Goal: Task Accomplishment & Management: Use online tool/utility

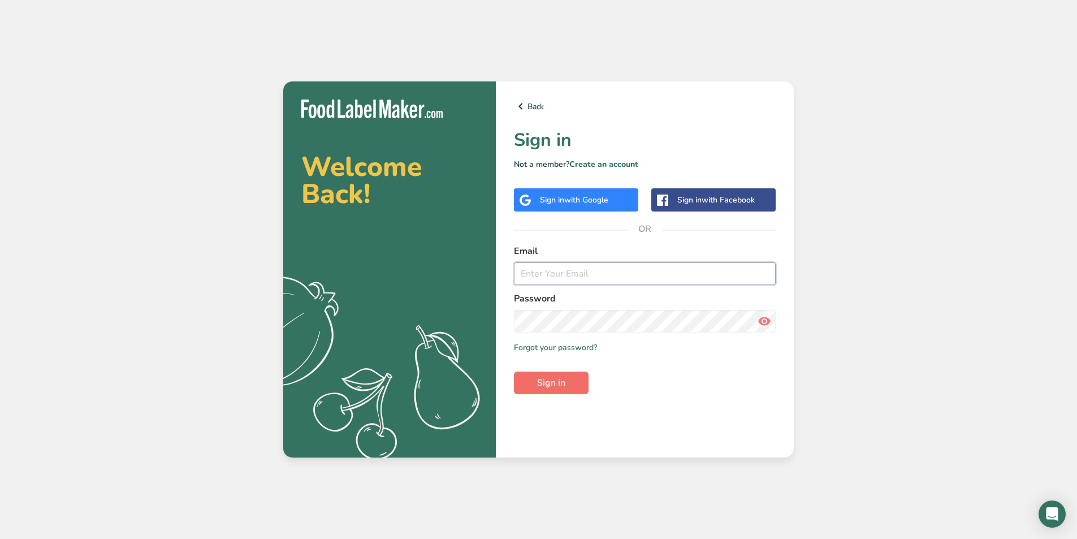
type input "ira@alleprocessing.com"
click at [565, 380] on span "Sign in" at bounding box center [551, 383] width 28 height 14
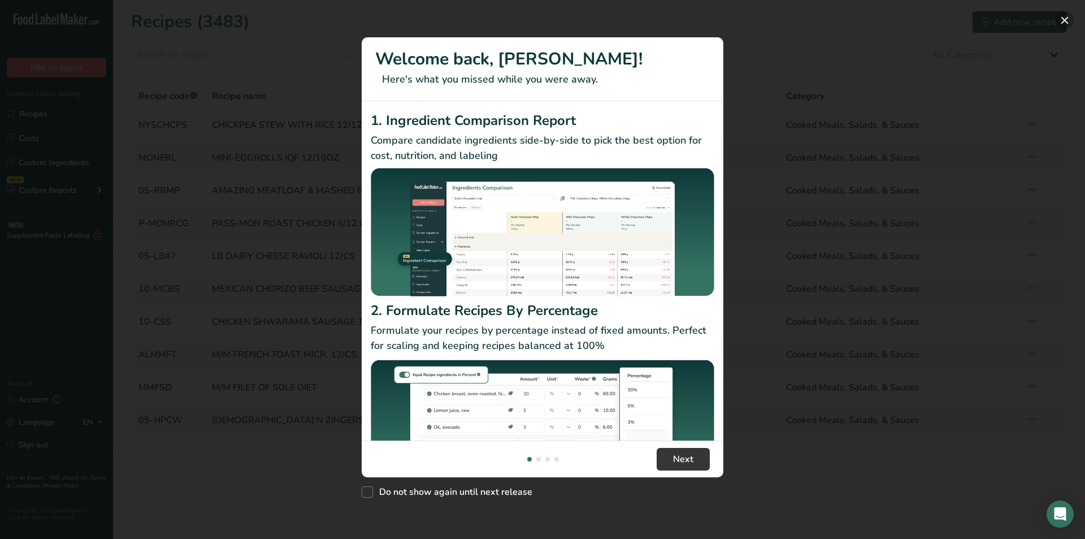
click at [1065, 18] on button "New Features" at bounding box center [1065, 20] width 18 height 18
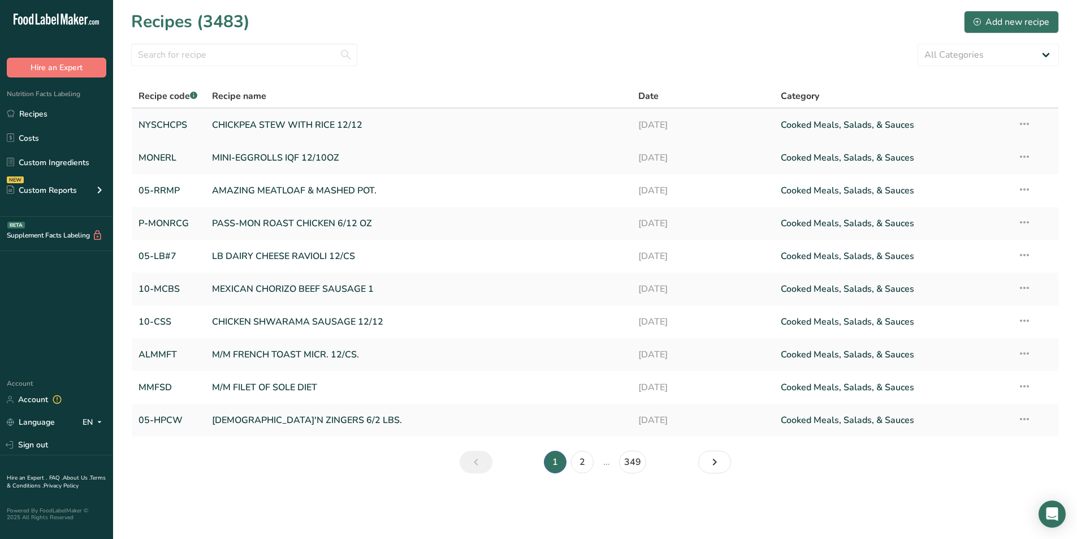
click at [307, 124] on link "CHICKPEA STEW WITH RICE 12/12" at bounding box center [418, 125] width 413 height 24
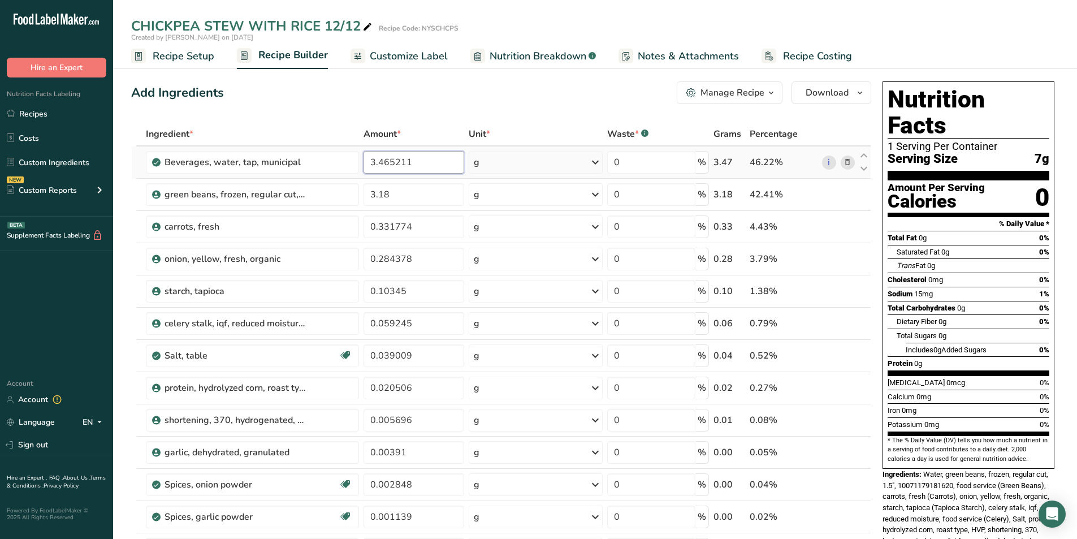
drag, startPoint x: 423, startPoint y: 162, endPoint x: 362, endPoint y: 163, distance: 61.1
click at [362, 163] on td "3.465211" at bounding box center [414, 162] width 106 height 32
type input "126"
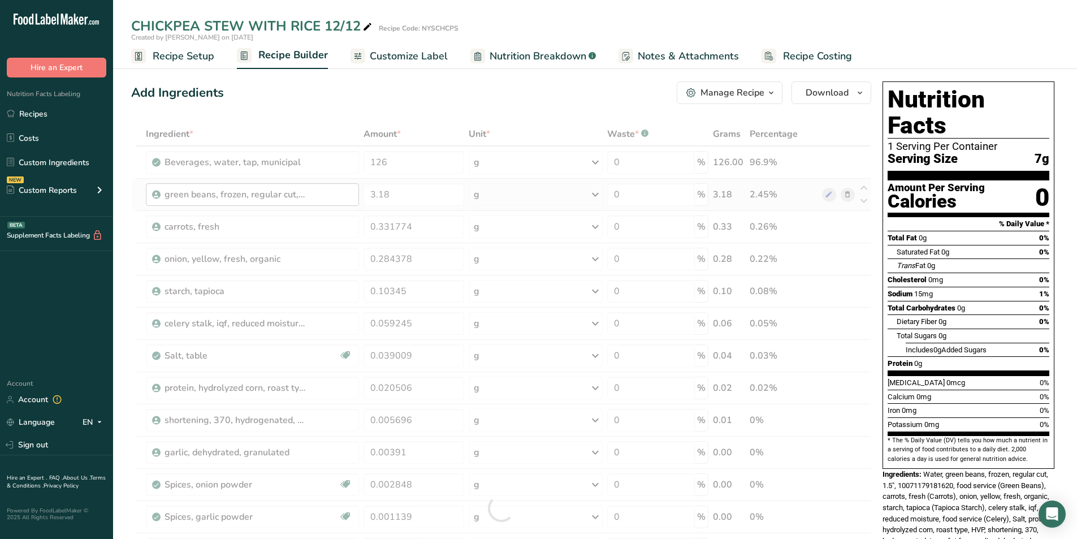
click at [341, 193] on div "Ingredient * Amount * Unit * Waste * .a-a{fill:#347362;}.b-a{fill:#fff;} Grams …" at bounding box center [501, 507] width 740 height 771
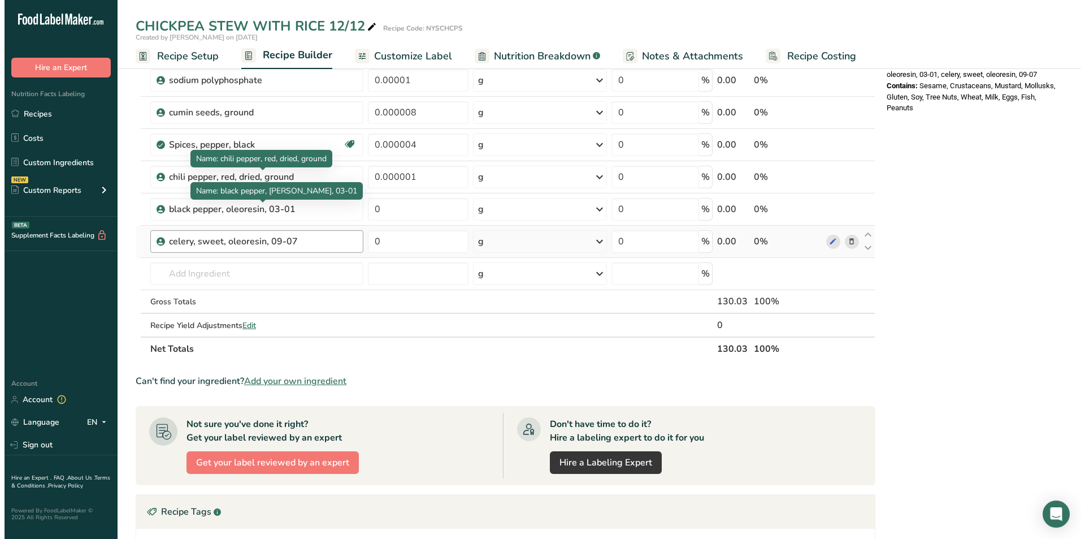
scroll to position [528, 0]
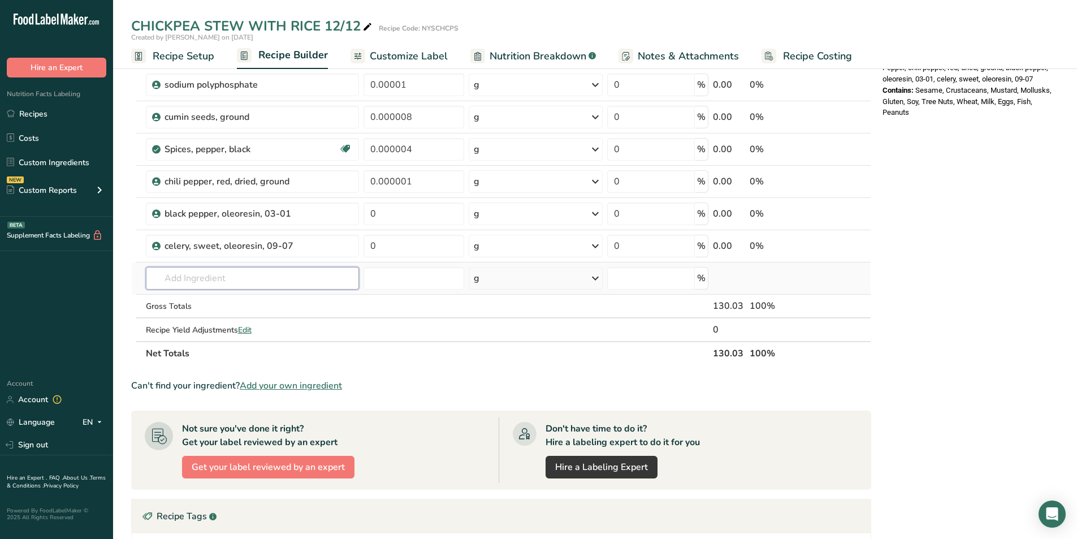
click at [219, 284] on input "text" at bounding box center [252, 278] width 213 height 23
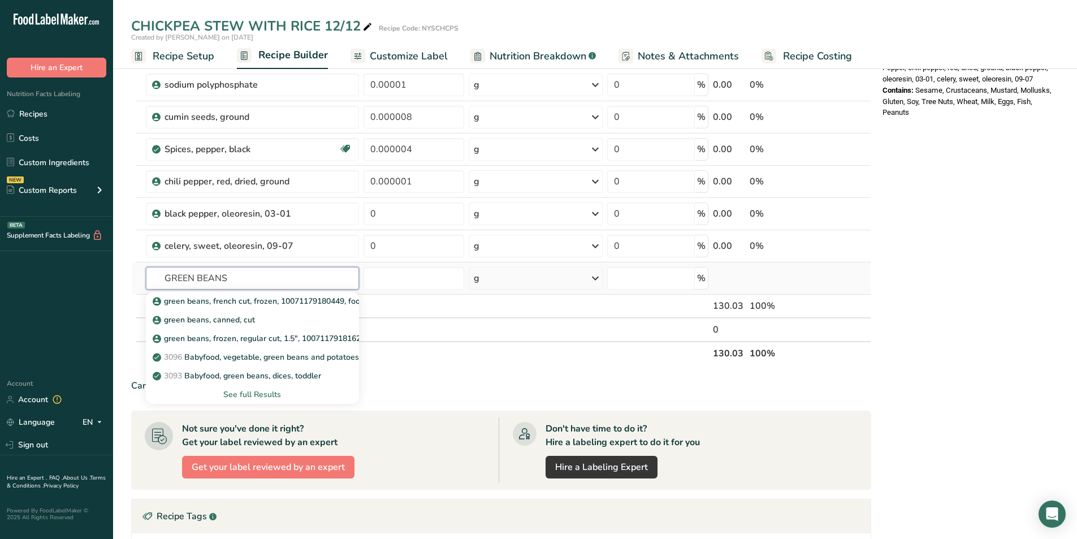
type input "GREEN BEANS"
click at [254, 393] on div "See full Results" at bounding box center [252, 394] width 195 height 12
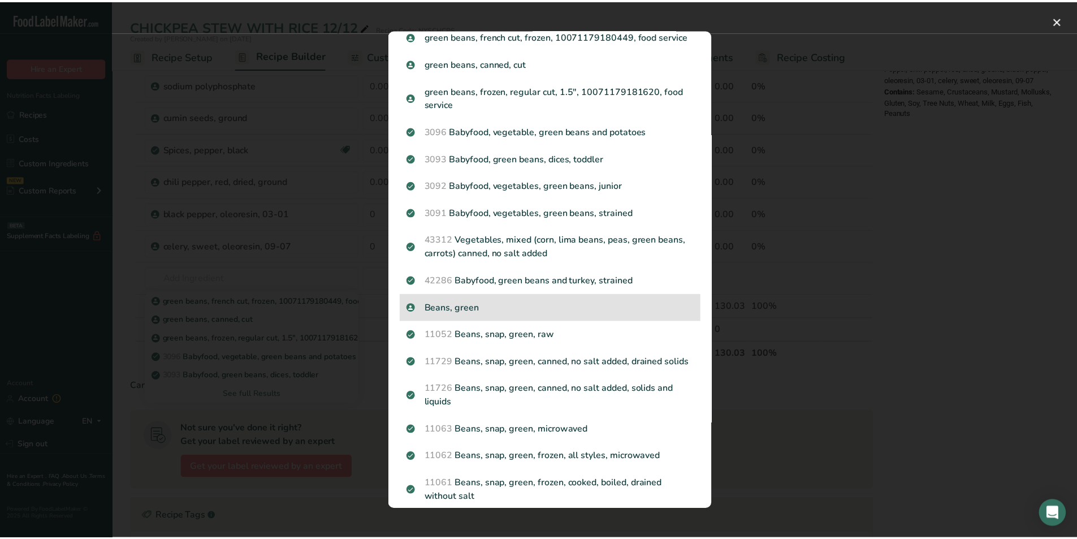
scroll to position [29, 0]
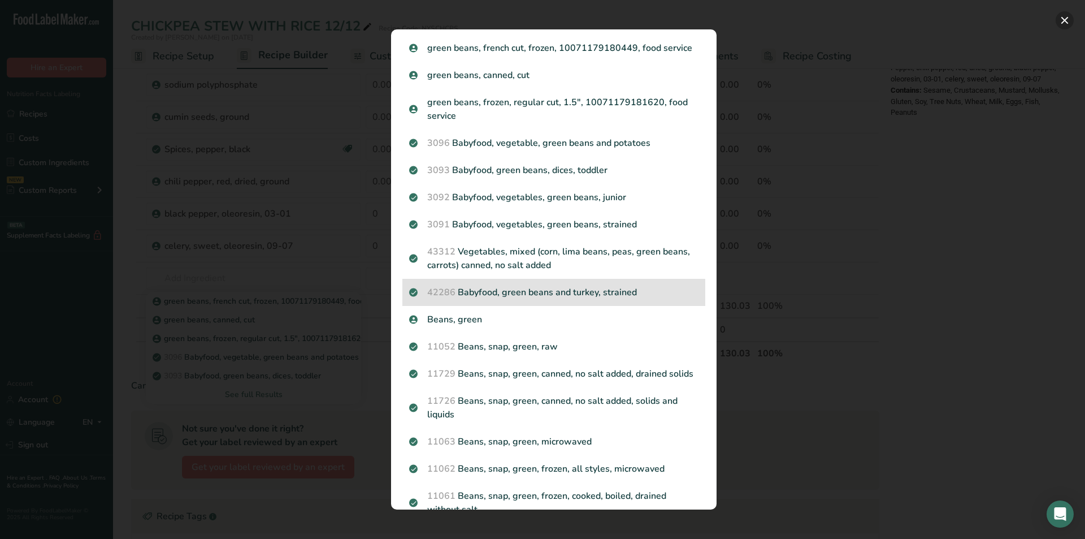
drag, startPoint x: 1062, startPoint y: 20, endPoint x: 492, endPoint y: 294, distance: 632.2
click at [1062, 20] on button "Search results modal" at bounding box center [1065, 20] width 18 height 18
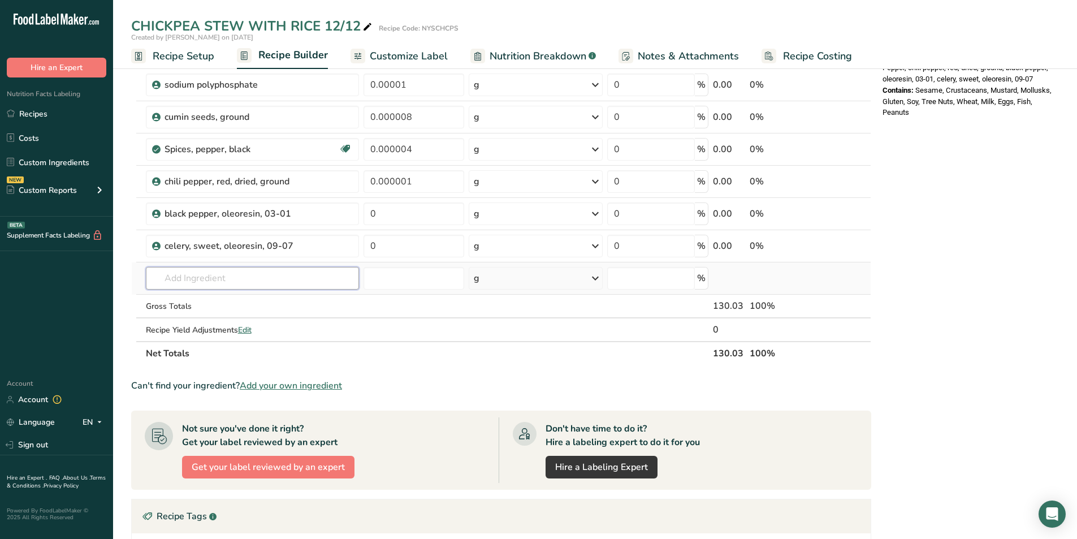
click at [187, 280] on input "text" at bounding box center [252, 278] width 213 height 23
click at [281, 383] on span "Add your own ingredient" at bounding box center [291, 386] width 102 height 14
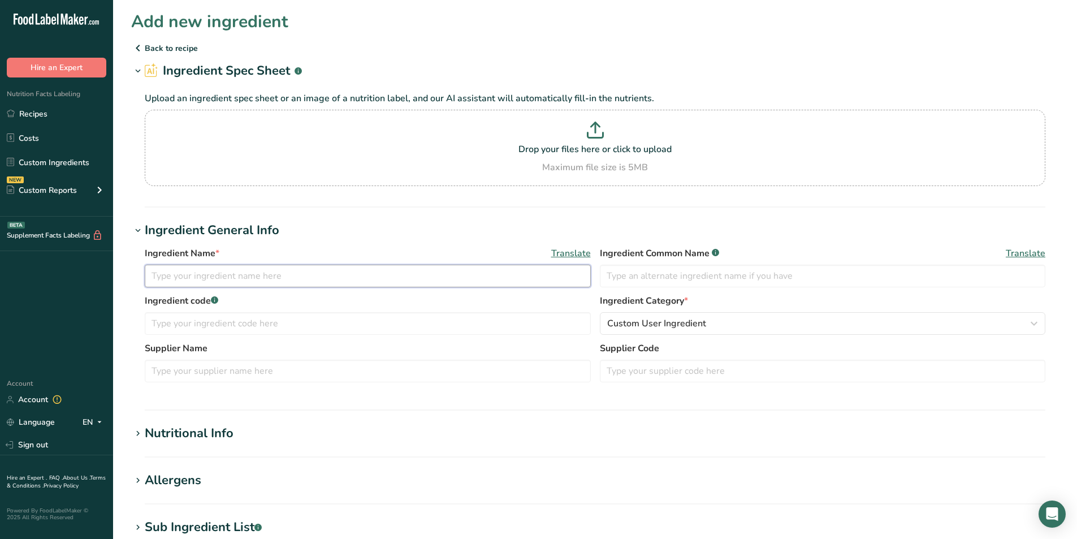
click at [164, 280] on input "text" at bounding box center [368, 276] width 446 height 23
type input "FROZEN GREEN BEANS"
click at [137, 432] on icon at bounding box center [138, 434] width 10 height 16
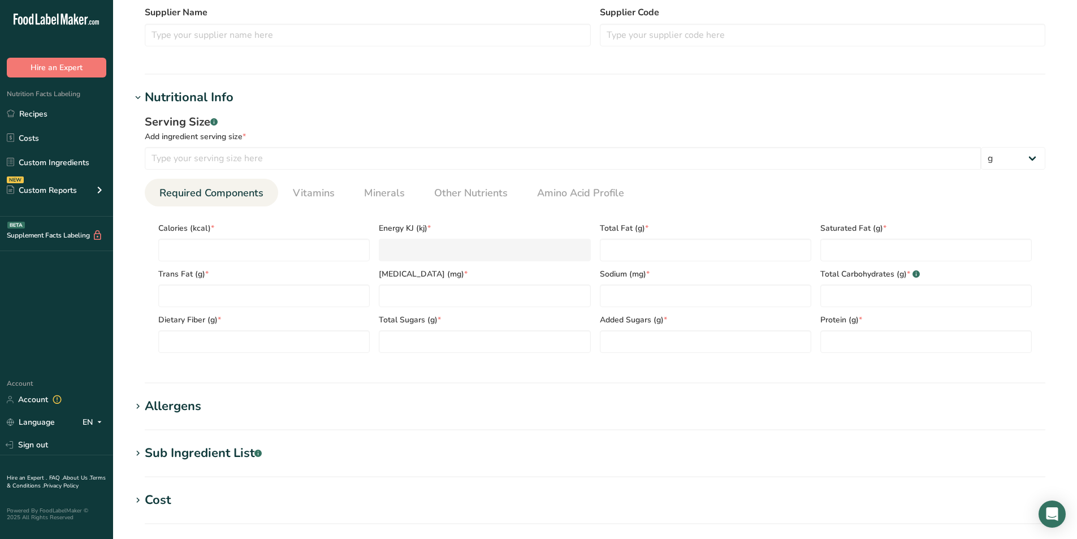
scroll to position [339, 0]
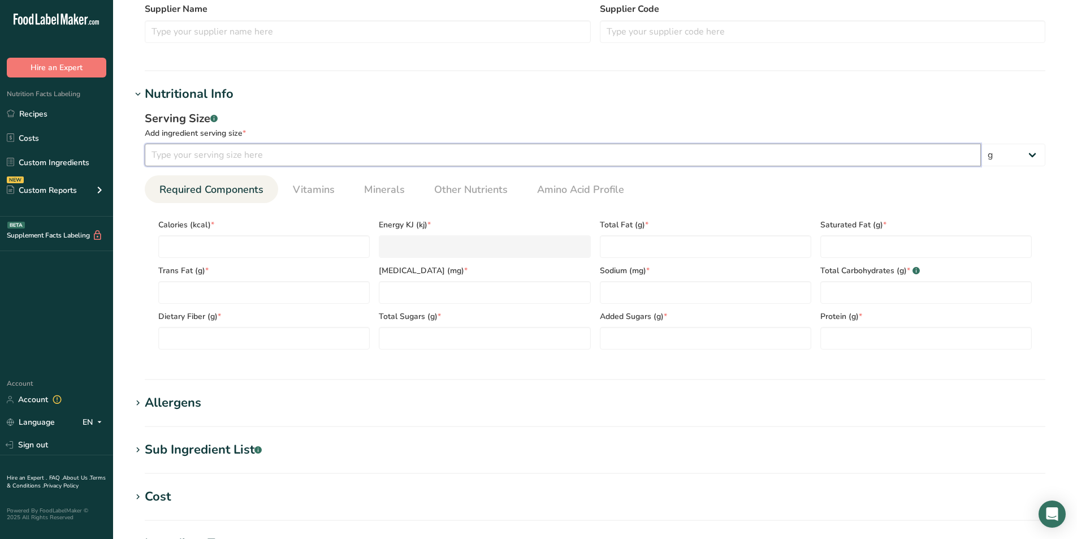
click at [196, 157] on input "number" at bounding box center [563, 155] width 836 height 23
type input "100"
click at [176, 247] on input "number" at bounding box center [263, 246] width 211 height 23
type input "3"
type KJ "12.6"
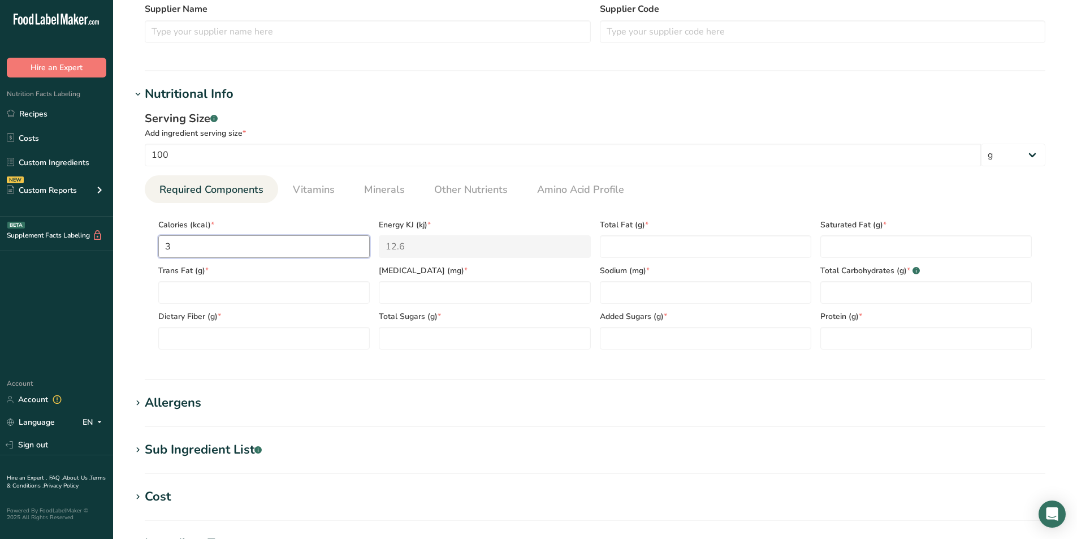
type input "39"
type KJ "163.2"
type input "39"
click at [613, 244] on Fat "number" at bounding box center [705, 246] width 211 height 23
type Fat "0"
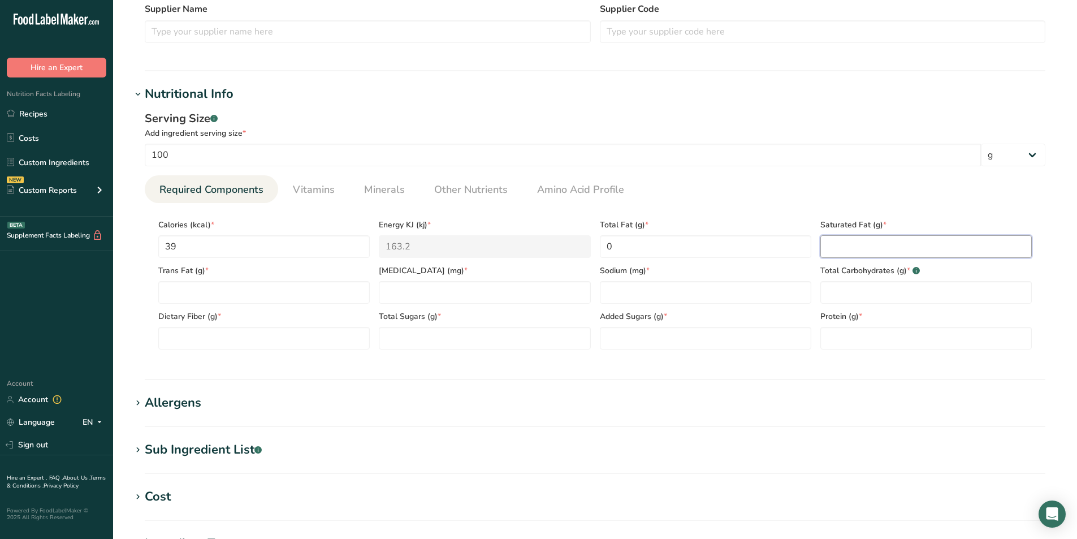
click at [845, 245] on Fat "number" at bounding box center [925, 246] width 211 height 23
type Fat "0"
click at [166, 288] on Fat "number" at bounding box center [263, 292] width 211 height 23
type Fat "0"
click at [405, 296] on input "number" at bounding box center [484, 292] width 211 height 23
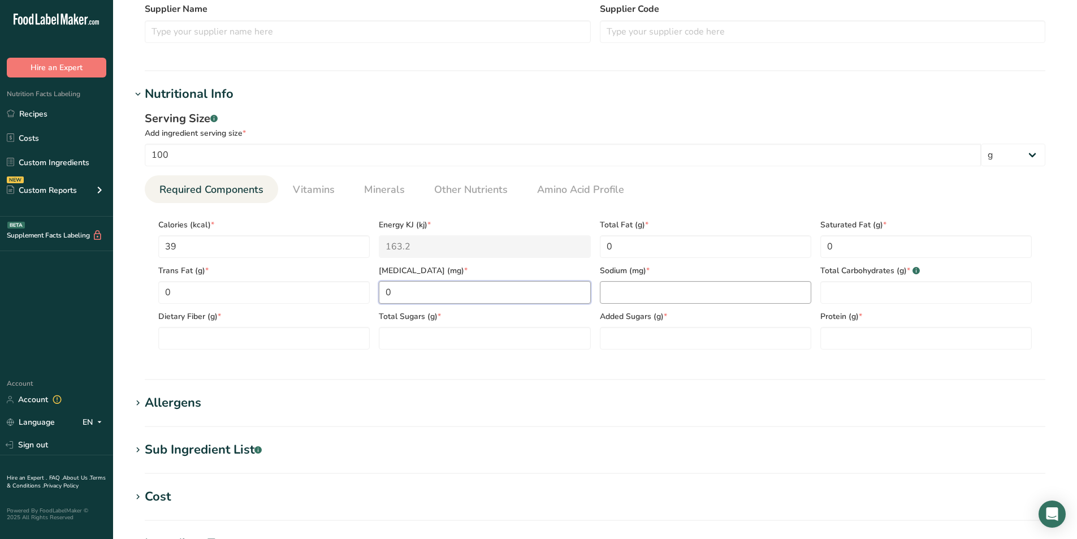
type input "0"
click at [612, 290] on input "number" at bounding box center [705, 292] width 211 height 23
type input "0"
click at [830, 293] on Carbohydrates "number" at bounding box center [925, 292] width 211 height 23
type Carbohydrates "8"
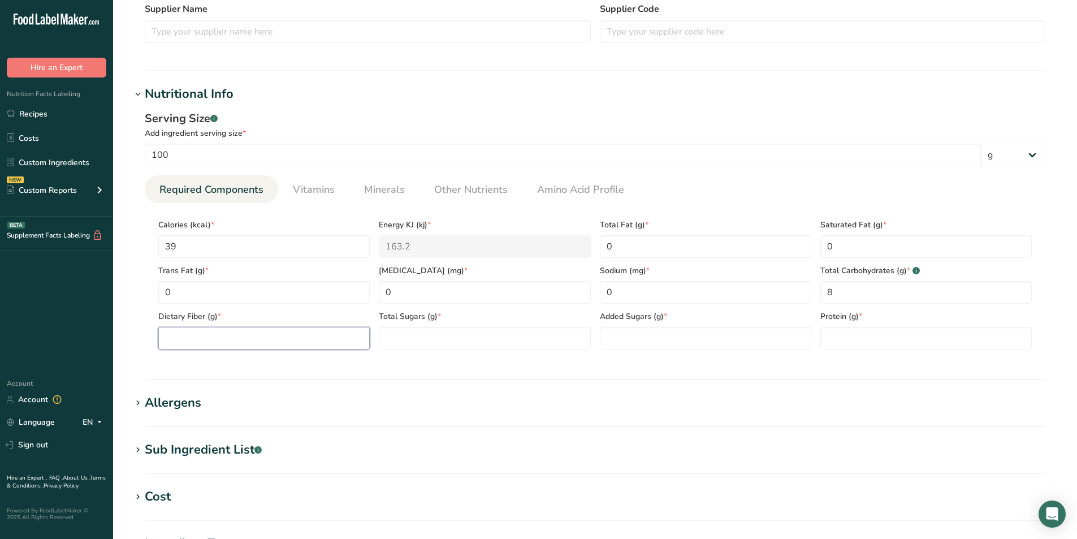
click at [193, 340] on Fiber "number" at bounding box center [263, 338] width 211 height 23
type Fiber "3"
click at [402, 337] on Sugars "number" at bounding box center [484, 338] width 211 height 23
type Sugars "0"
click at [613, 340] on Sugars "number" at bounding box center [705, 338] width 211 height 23
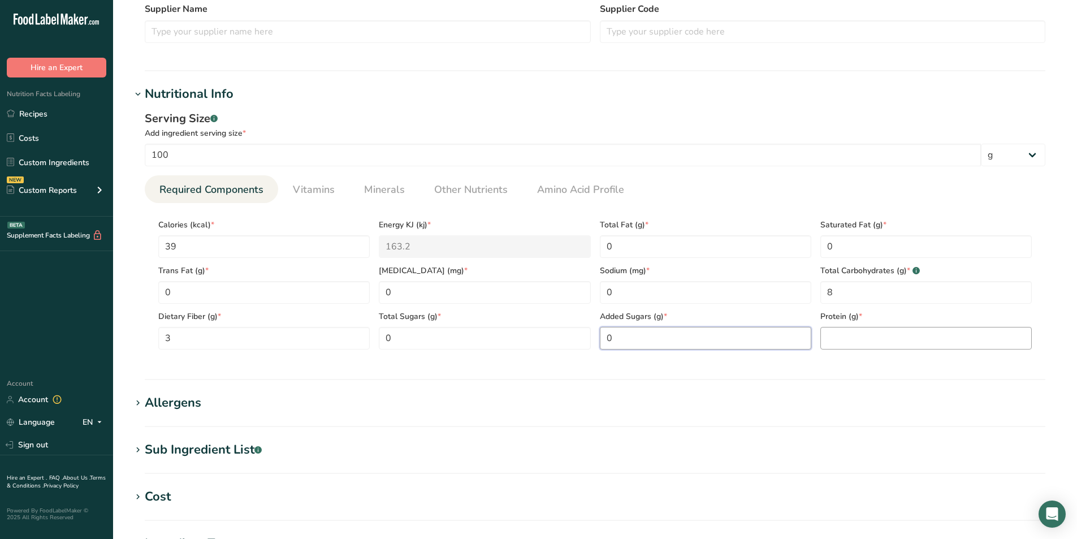
type Sugars "0"
click at [843, 336] on input "number" at bounding box center [925, 338] width 211 height 23
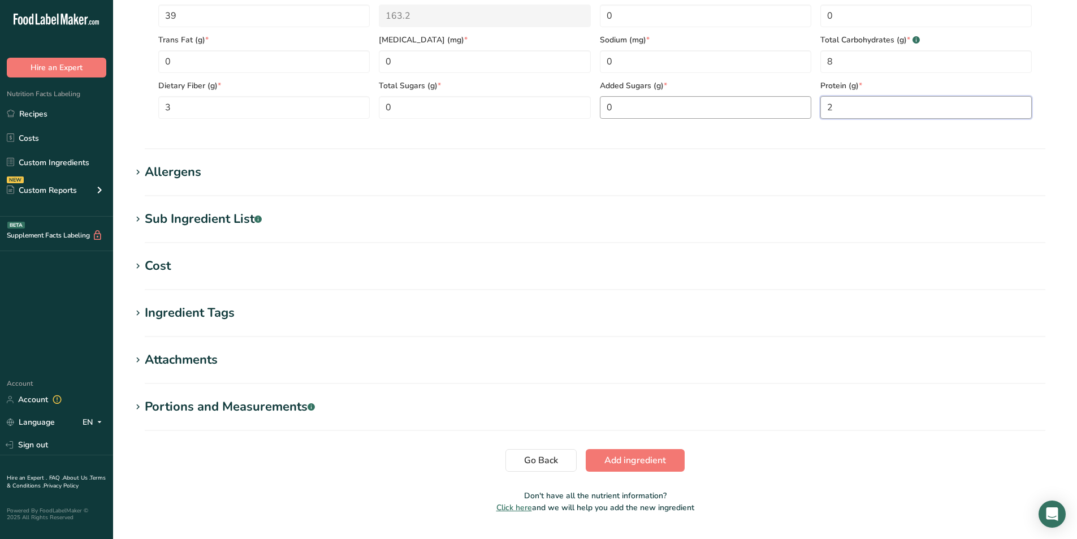
scroll to position [599, 0]
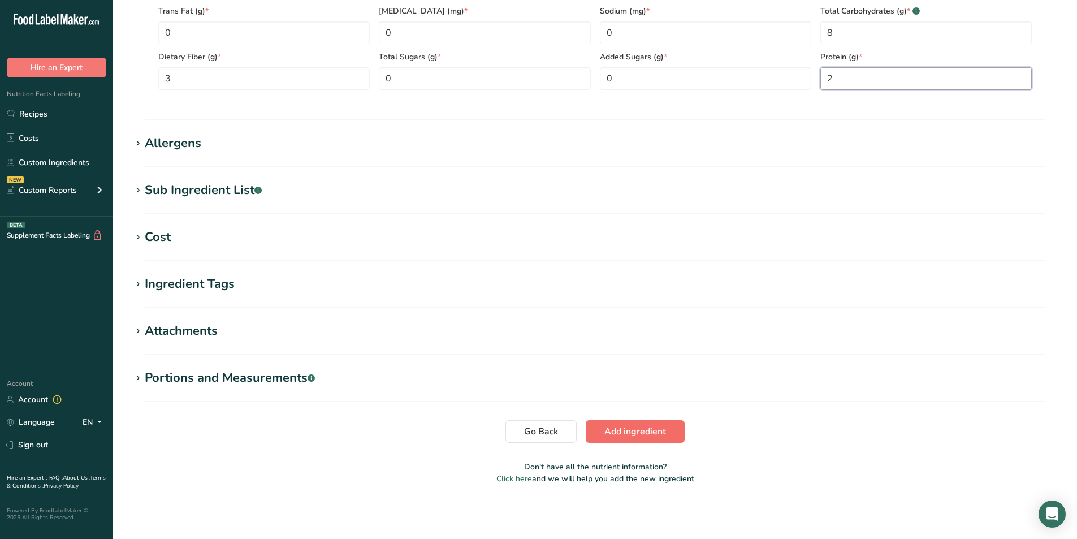
type input "2"
click at [625, 428] on span "Add ingredient" at bounding box center [635, 431] width 62 height 14
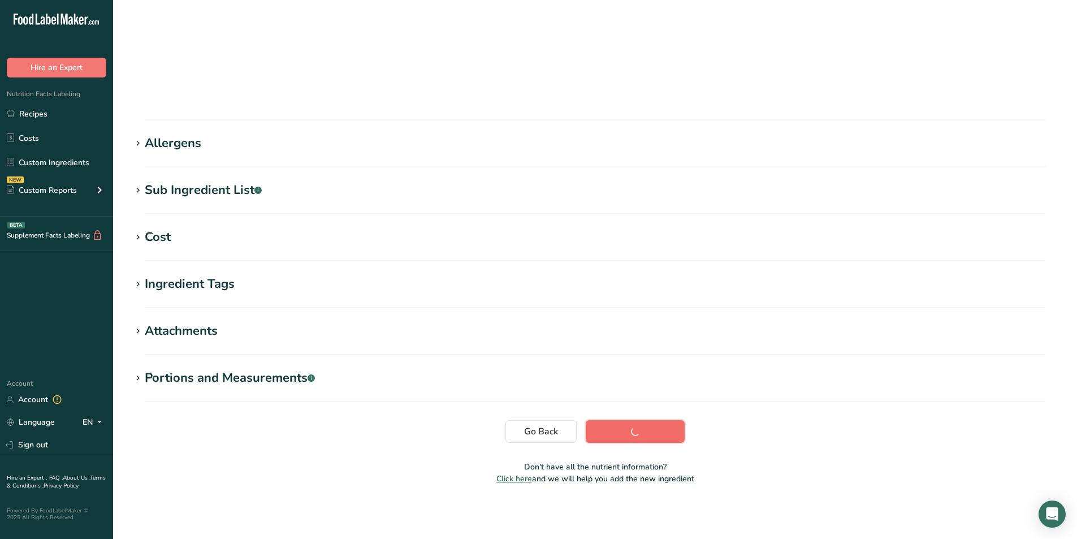
scroll to position [68, 0]
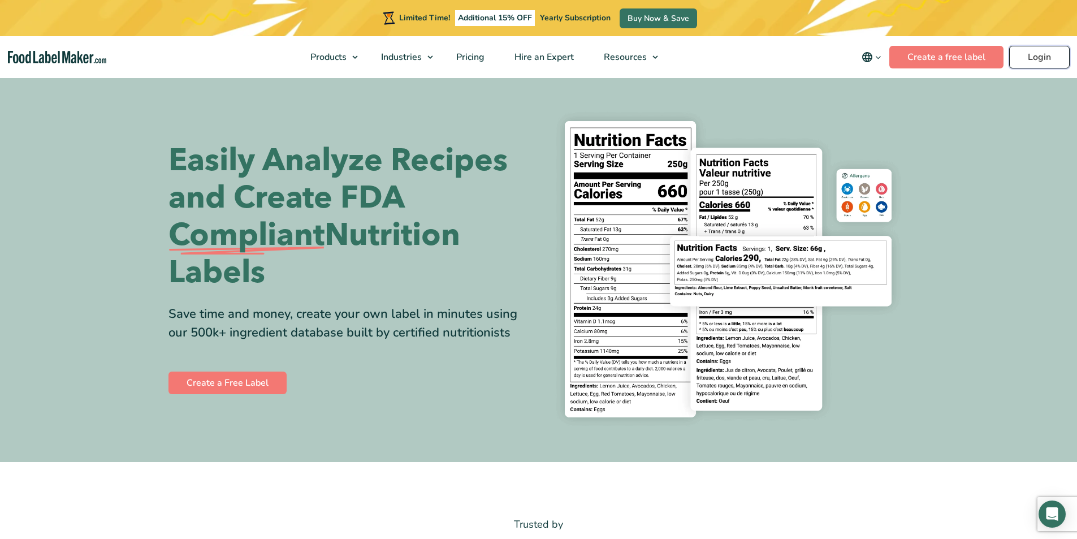
click at [1034, 55] on link "Login" at bounding box center [1039, 57] width 60 height 23
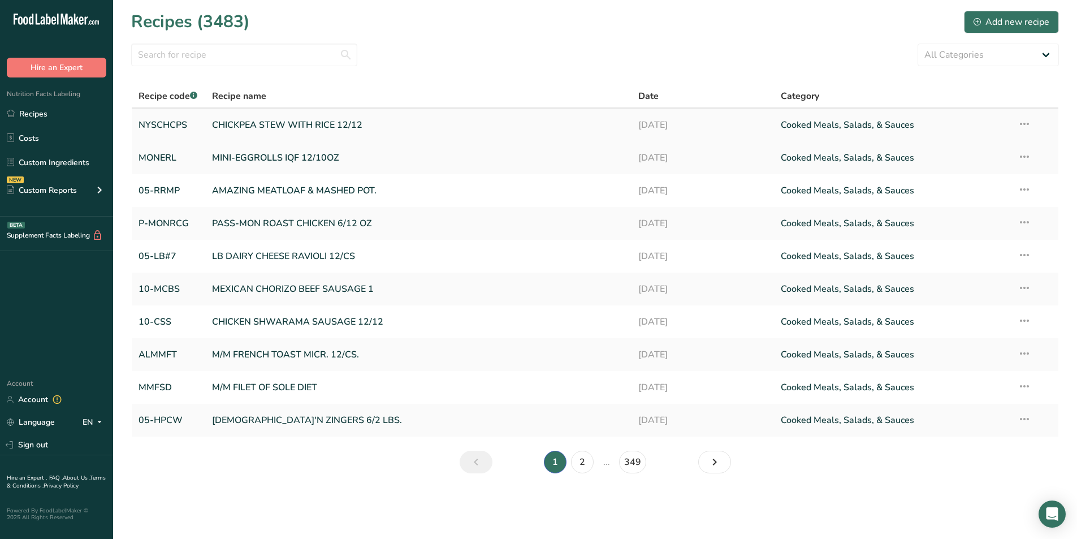
click at [257, 122] on div ".a-20{fill:#fff;} Hire an Expert Nutrition Facts Labeling Recipes Costs Custom …" at bounding box center [538, 269] width 1077 height 539
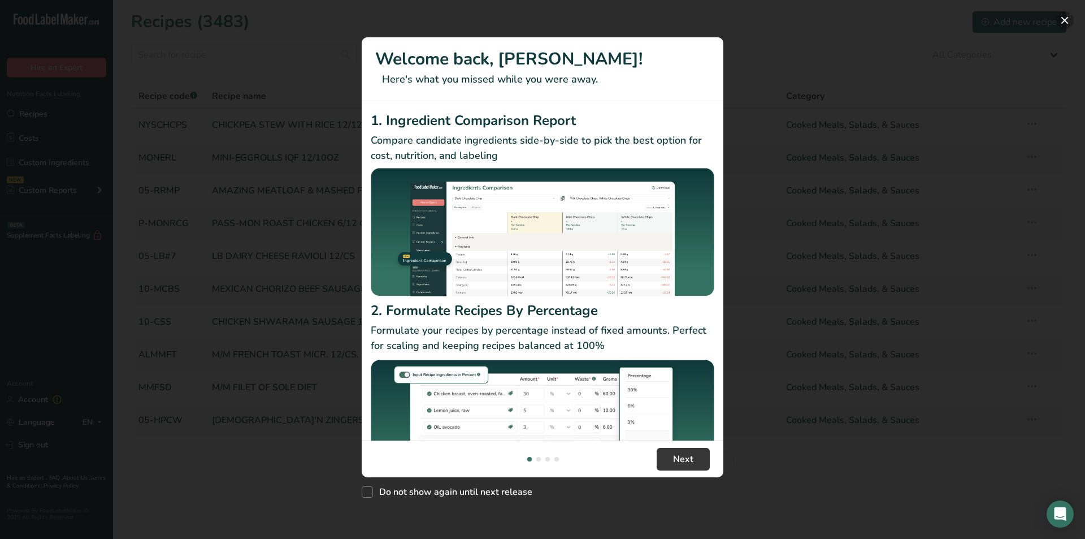
click at [1060, 18] on button "New Features" at bounding box center [1065, 20] width 18 height 18
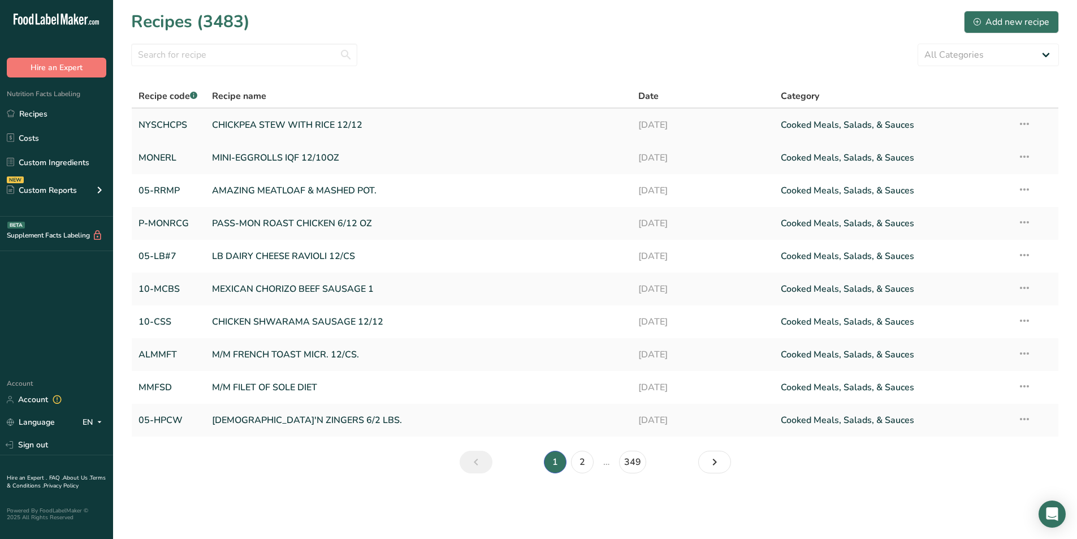
click at [306, 122] on link "CHICKPEA STEW WITH RICE 12/12" at bounding box center [418, 125] width 413 height 24
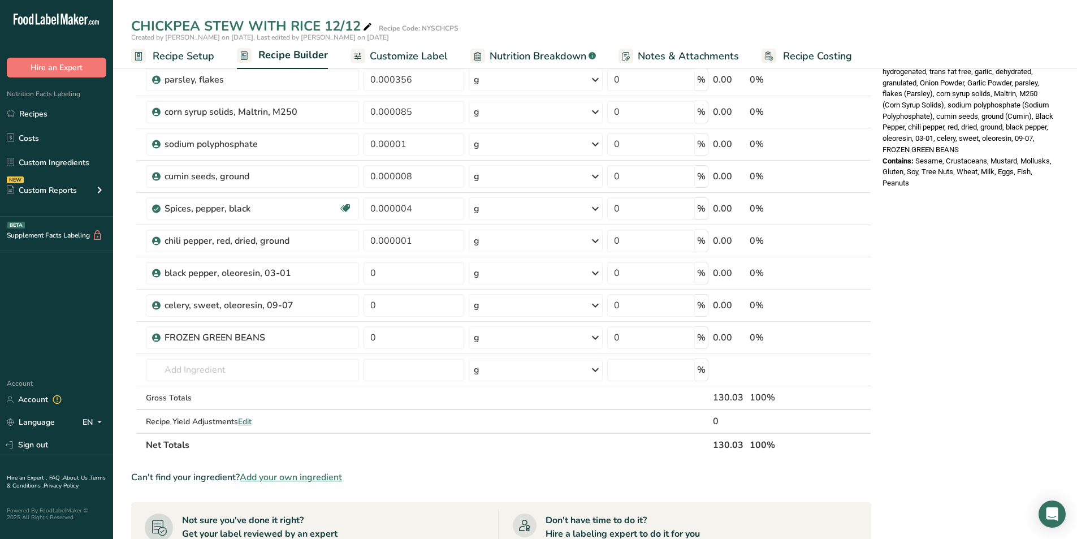
scroll to position [471, 0]
drag, startPoint x: 378, startPoint y: 335, endPoint x: 334, endPoint y: 329, distance: 44.4
click at [334, 329] on tr "FROZEN GREEN BEANS 0 g Weight Units g kg mg See more Volume Units l Volume unit…" at bounding box center [501, 336] width 739 height 32
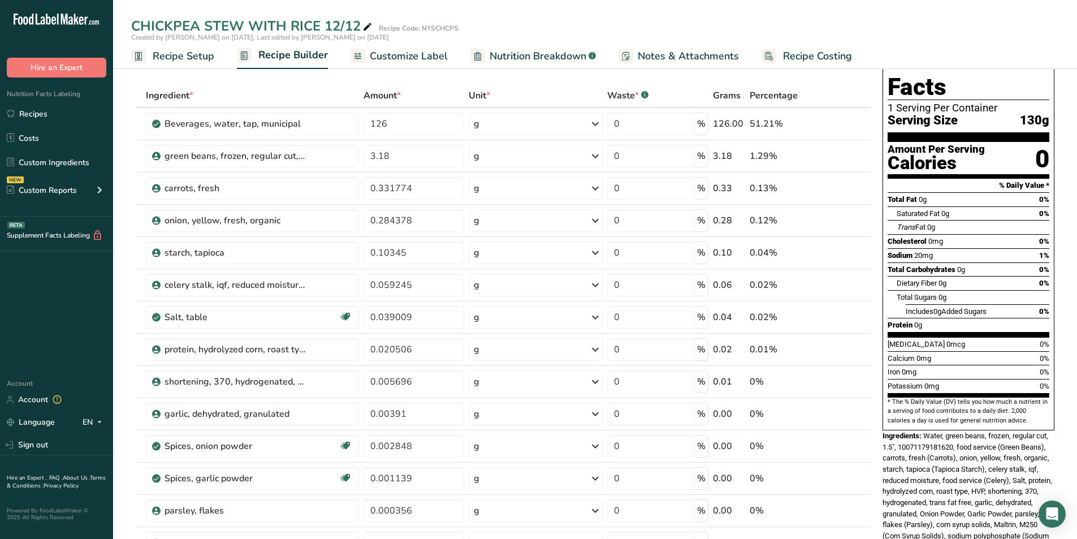
scroll to position [0, 0]
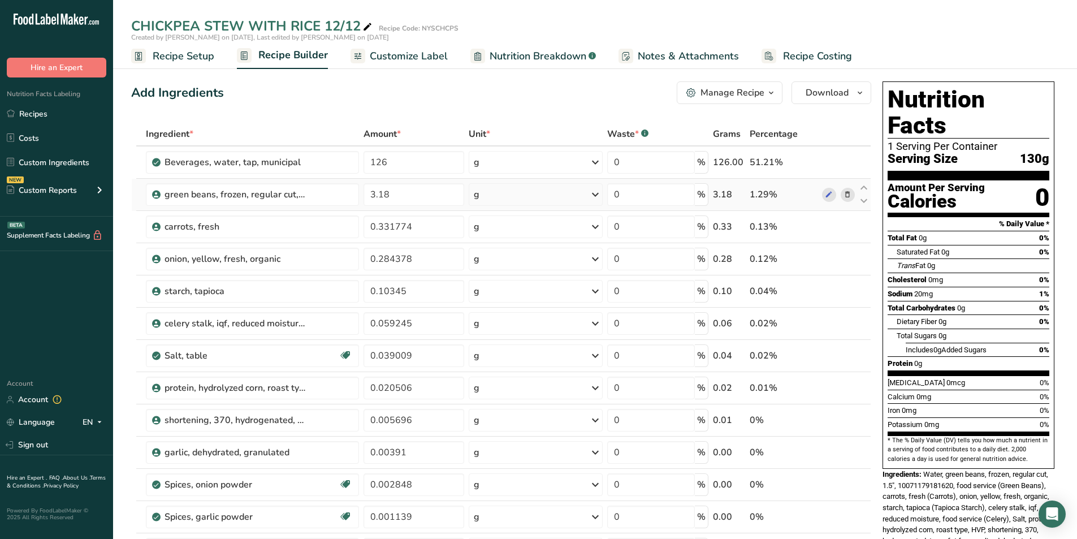
type input "116.000002"
click at [847, 193] on div "Ingredient * Amount * Unit * Waste * .a-a{fill:#347362;}.b-a{fill:#fff;} Grams …" at bounding box center [501, 524] width 740 height 804
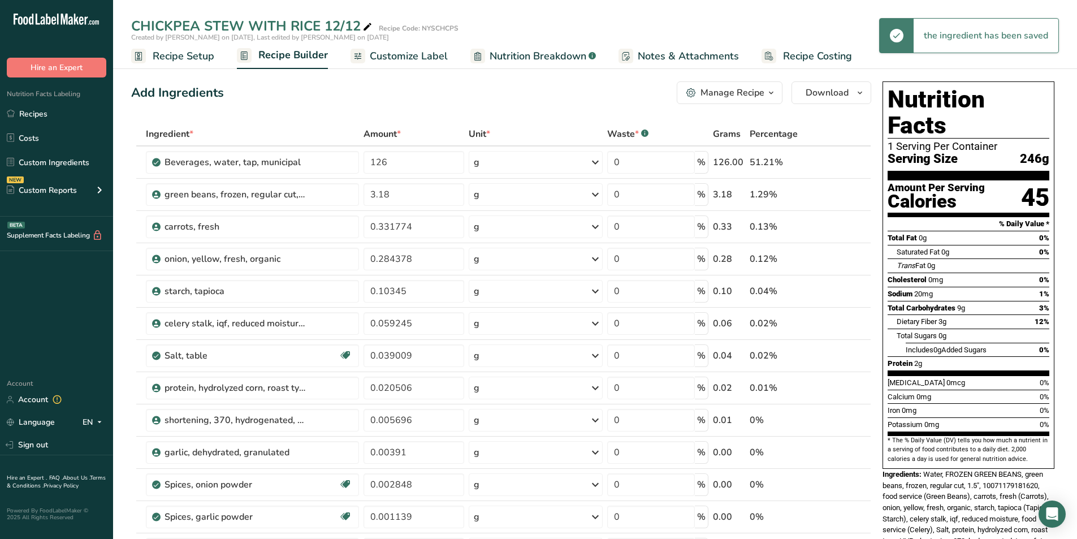
click at [847, 193] on icon at bounding box center [847, 195] width 8 height 12
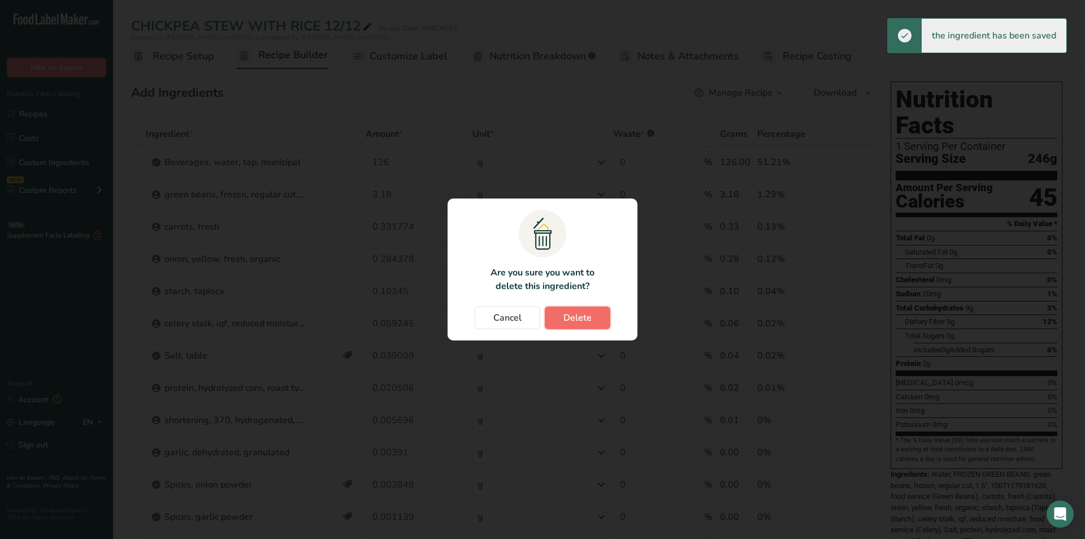
click at [588, 319] on span "Delete" at bounding box center [577, 318] width 28 height 14
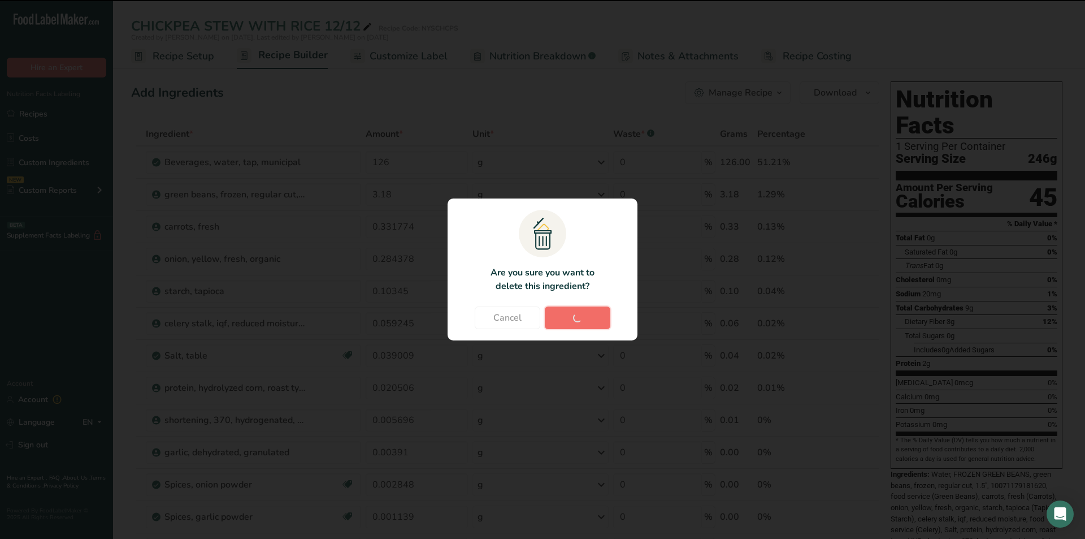
type input "0.331774"
type input "0.284378"
type input "0.10345"
type input "0.059245"
type input "0.039009"
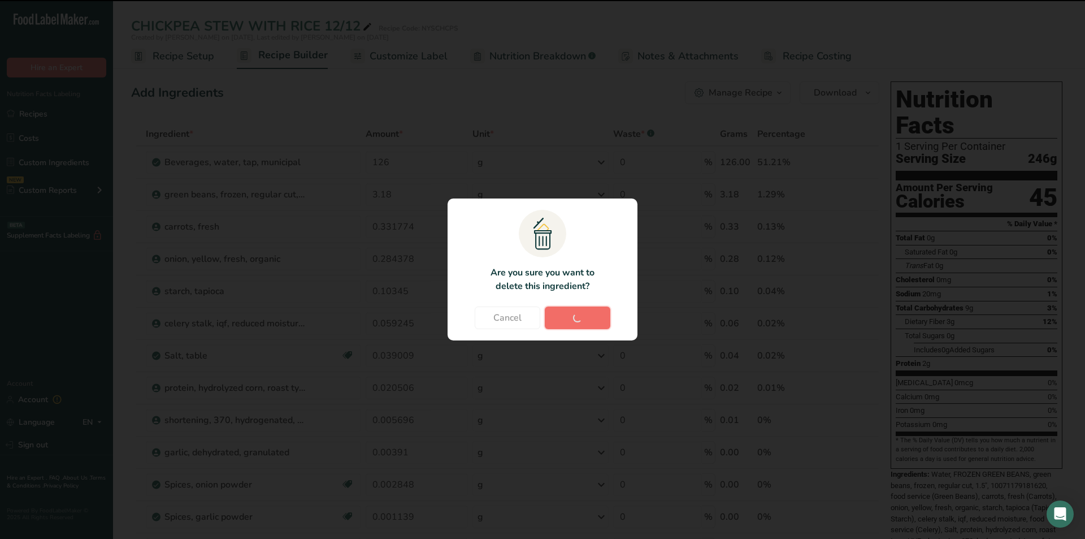
type input "0.020506"
type input "0.005696"
type input "0.00391"
type input "0.002848"
type input "0.001139"
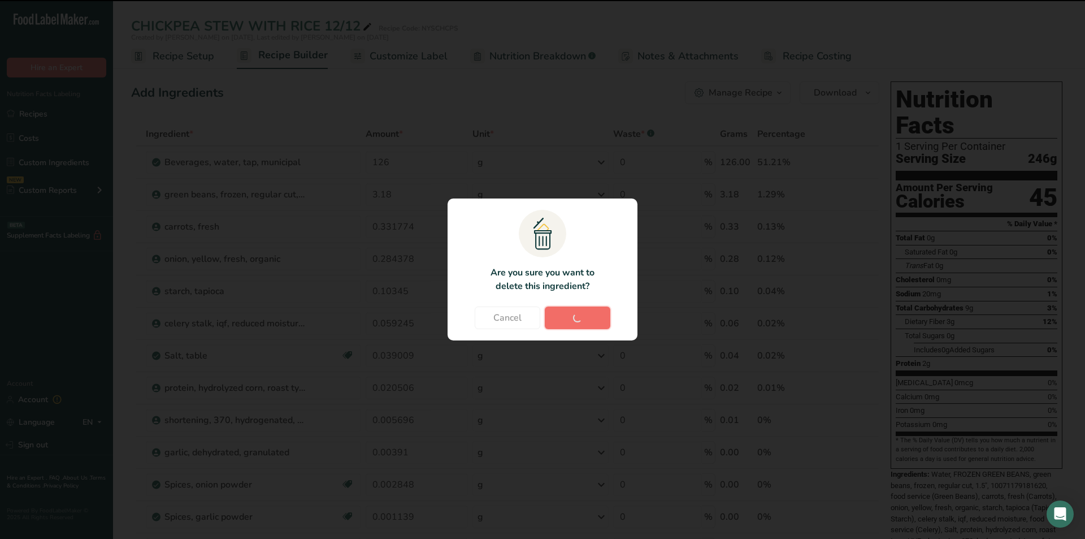
type input "0.000356"
type input "0.000085"
type input "0.00001"
type input "0.000008"
type input "0.000004"
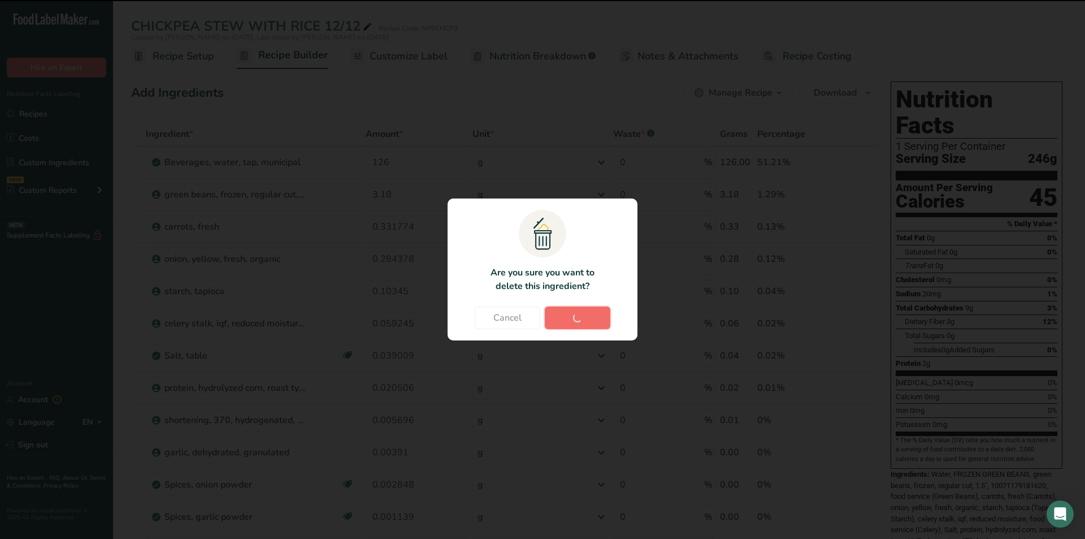
type input "0.000001"
type input "0"
type input "116.000002"
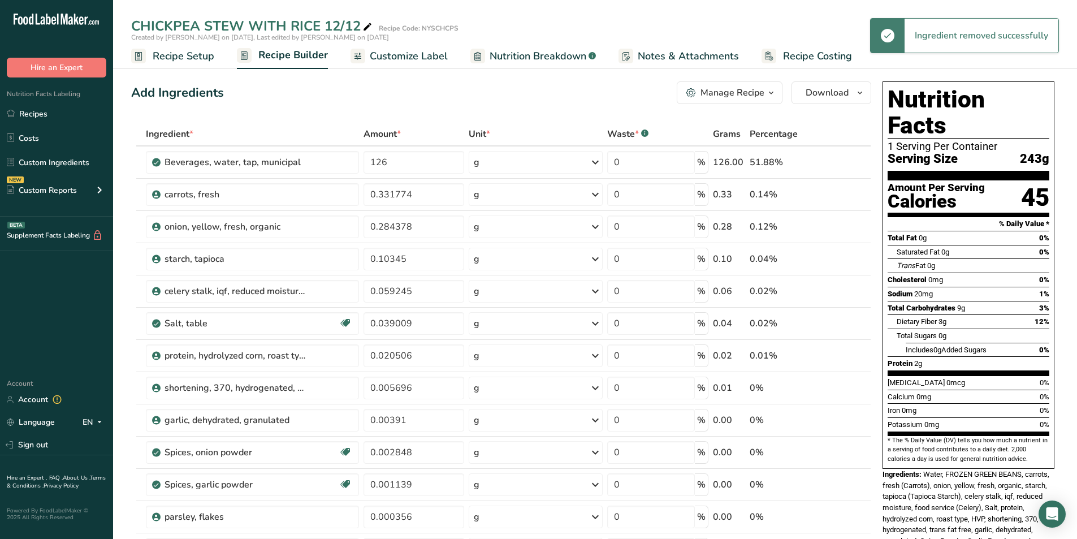
click at [194, 57] on span "Recipe Setup" at bounding box center [184, 56] width 62 height 15
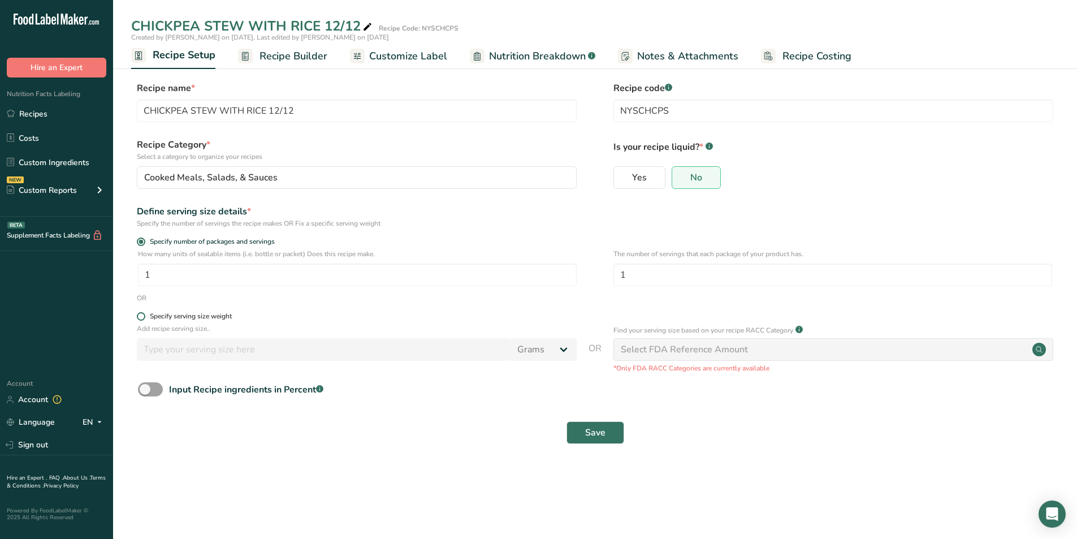
click at [140, 314] on span at bounding box center [141, 316] width 8 height 8
click at [140, 314] on input "Specify serving size weight" at bounding box center [140, 316] width 7 height 7
radio input "true"
radio input "false"
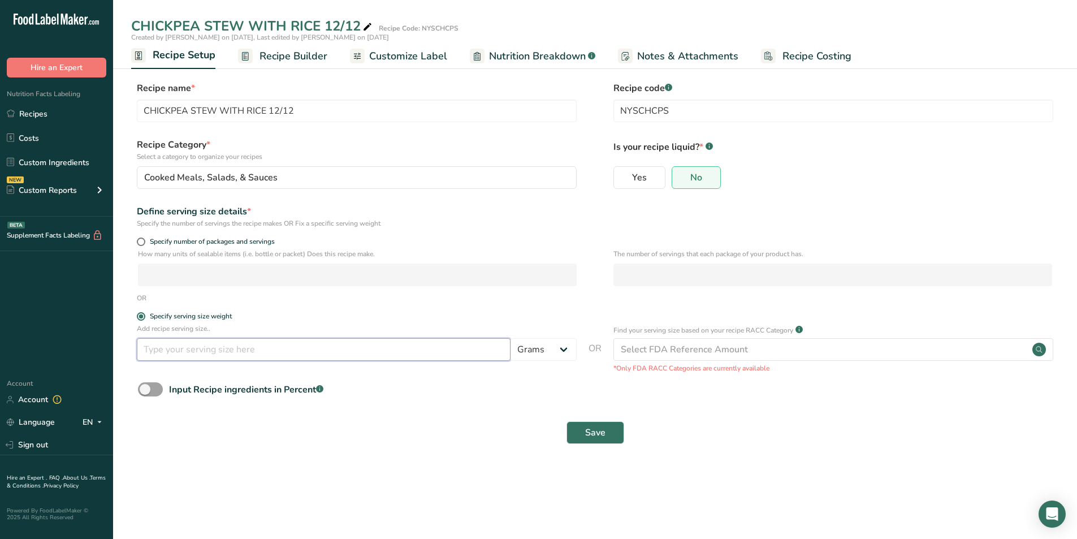
click at [158, 356] on input "number" at bounding box center [324, 349] width 374 height 23
type input "340"
click at [588, 428] on span "Save" at bounding box center [595, 433] width 20 height 14
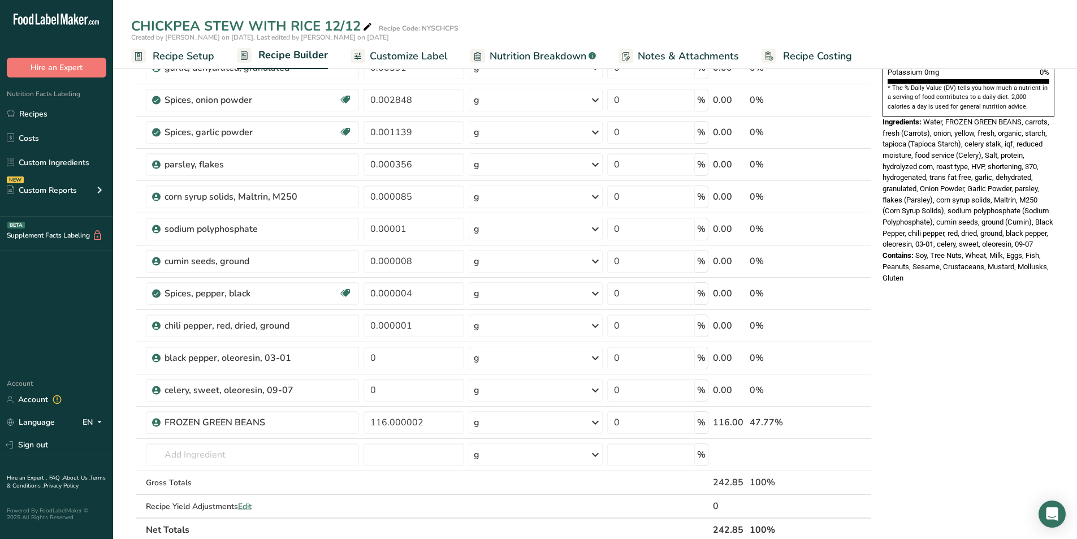
scroll to position [358, 0]
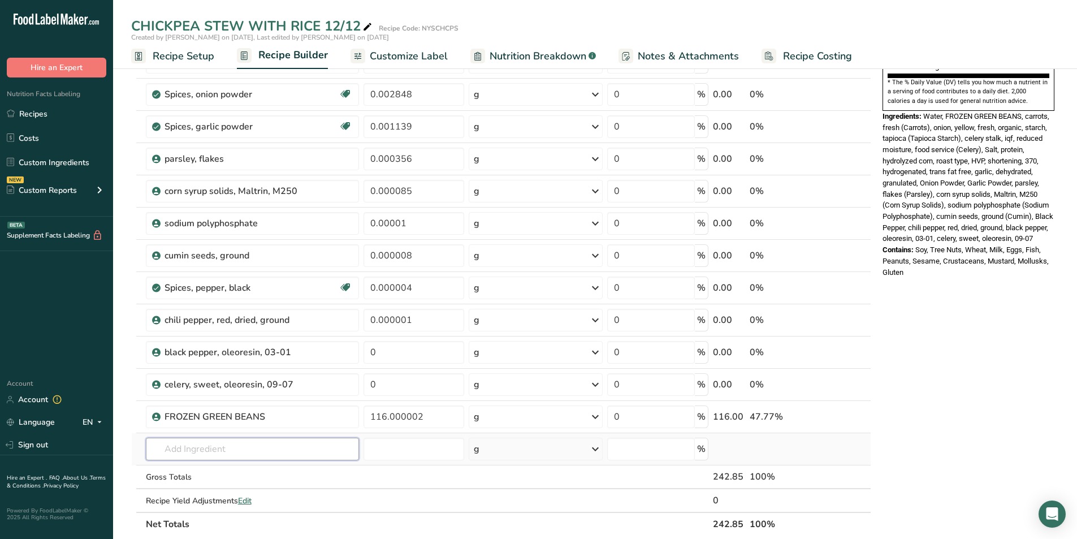
click at [175, 446] on input "text" at bounding box center [252, 448] width 213 height 23
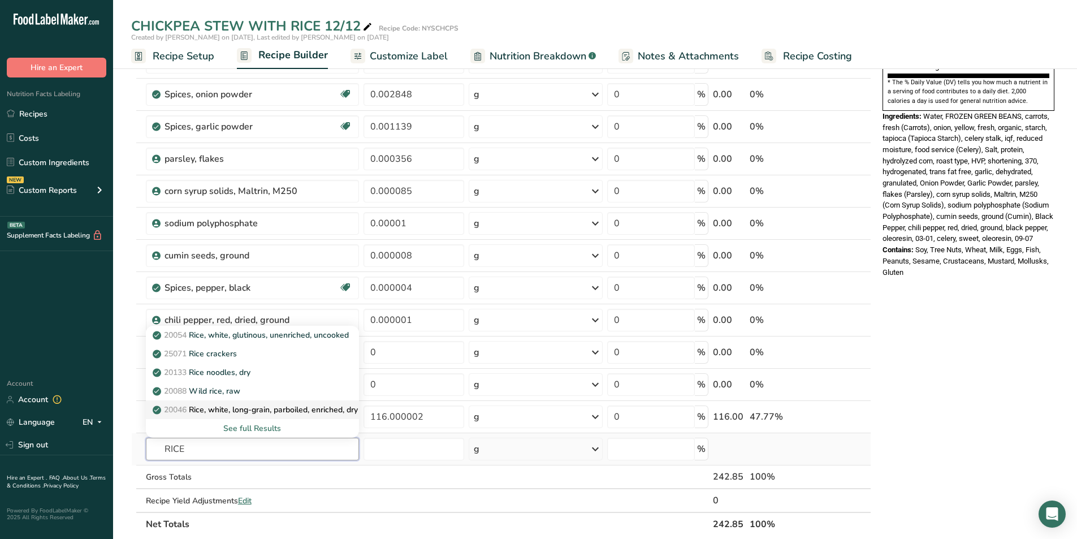
type input "RICE"
click at [274, 411] on p "20046 Rice, white, long-grain, parboiled, enriched, dry" at bounding box center [256, 410] width 203 height 12
type input "Rice, white, long-grain, parboiled, enriched, dry"
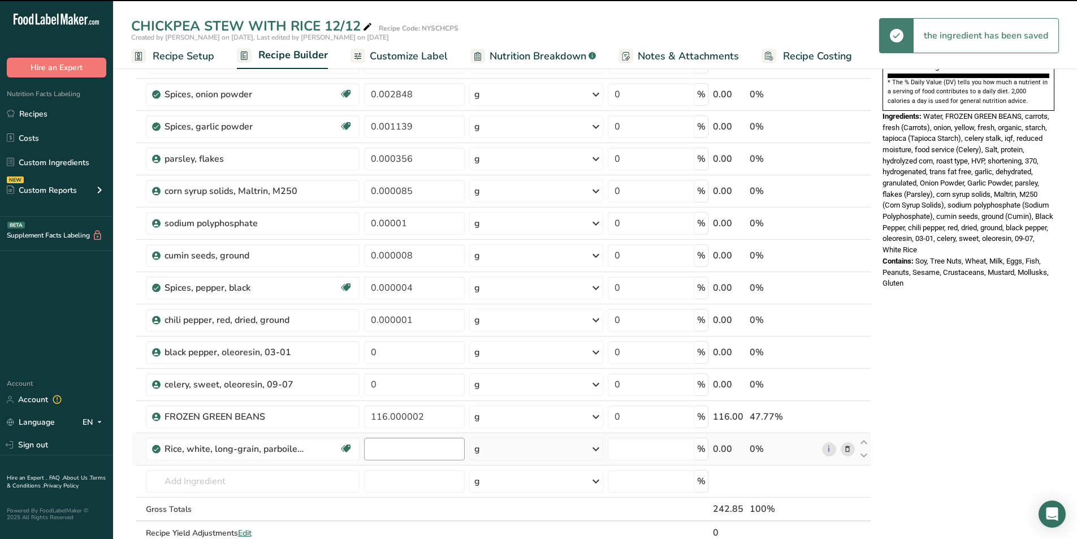
type input "0"
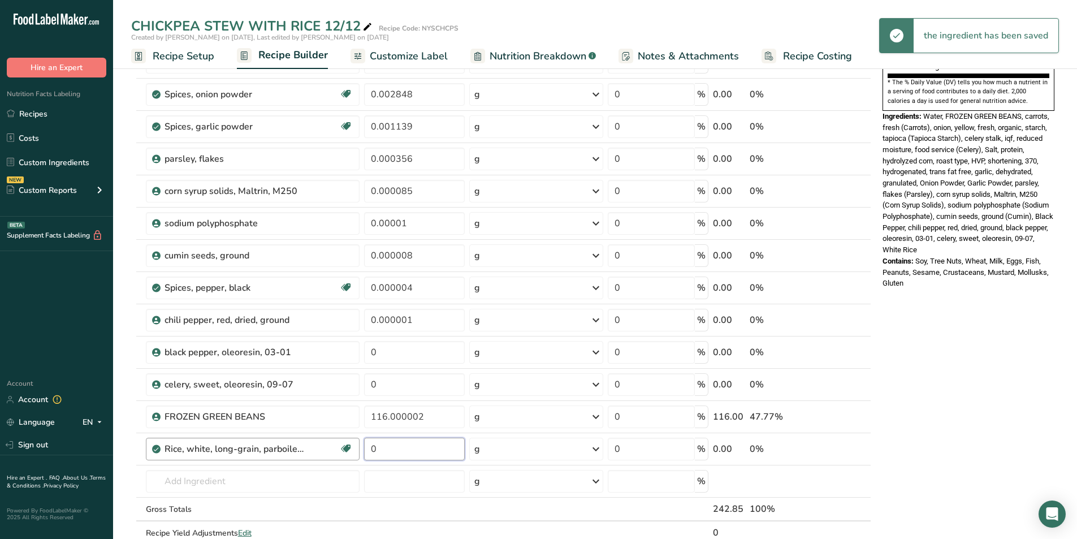
drag, startPoint x: 377, startPoint y: 447, endPoint x: 356, endPoint y: 444, distance: 21.2
click at [357, 444] on tr "Rice, white, long-grain, parboiled, enriched, dry Dairy free Gluten free Vegan …" at bounding box center [501, 449] width 739 height 32
type input "44"
click at [265, 484] on div "Ingredient * Amount * Unit * Waste * .a-a{fill:#347362;}.b-a{fill:#fff;} Grams …" at bounding box center [501, 166] width 740 height 804
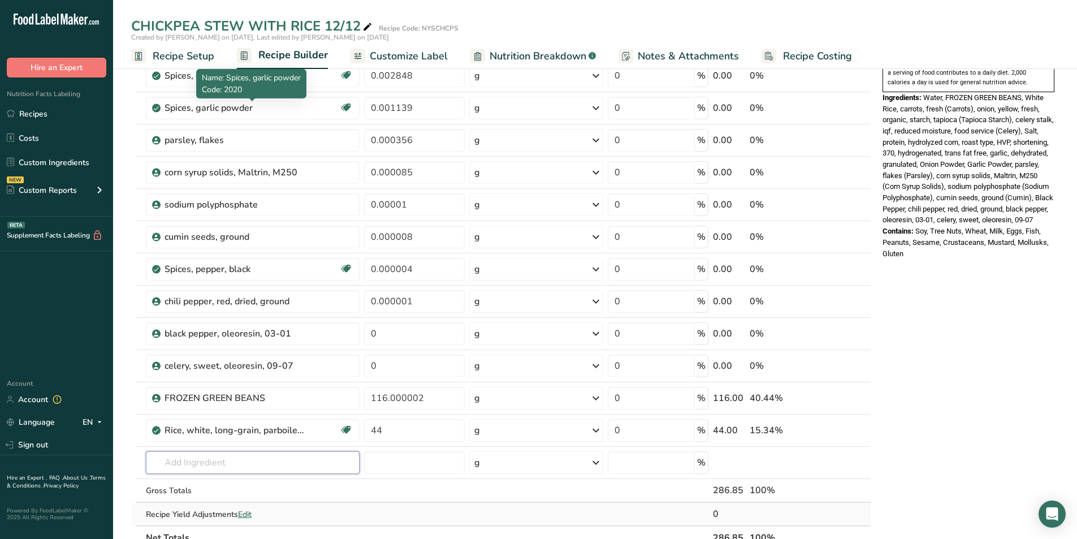
scroll to position [377, 0]
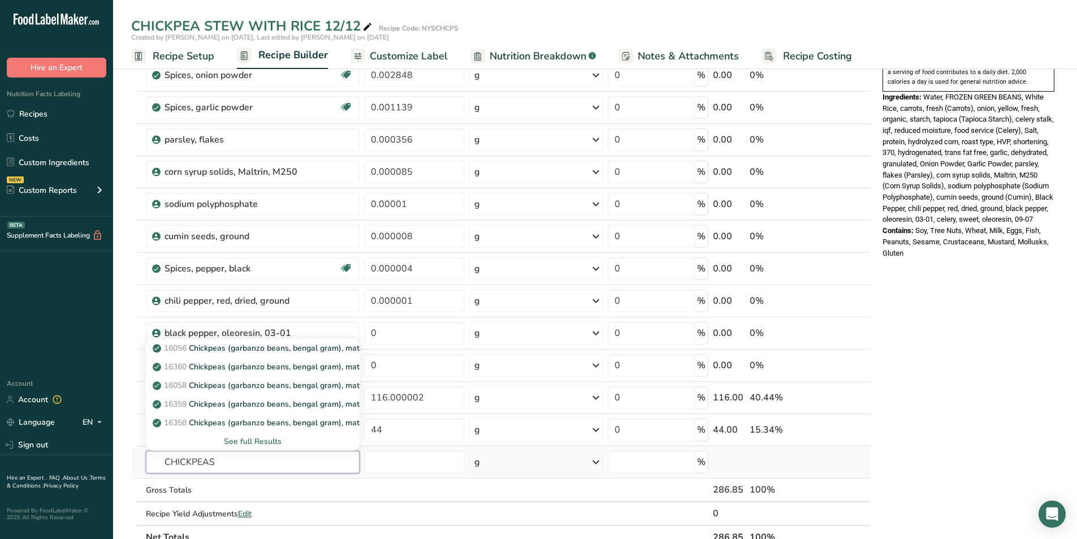
type input "CHICKPEAS"
click at [249, 441] on div "See full Results" at bounding box center [253, 441] width 196 height 12
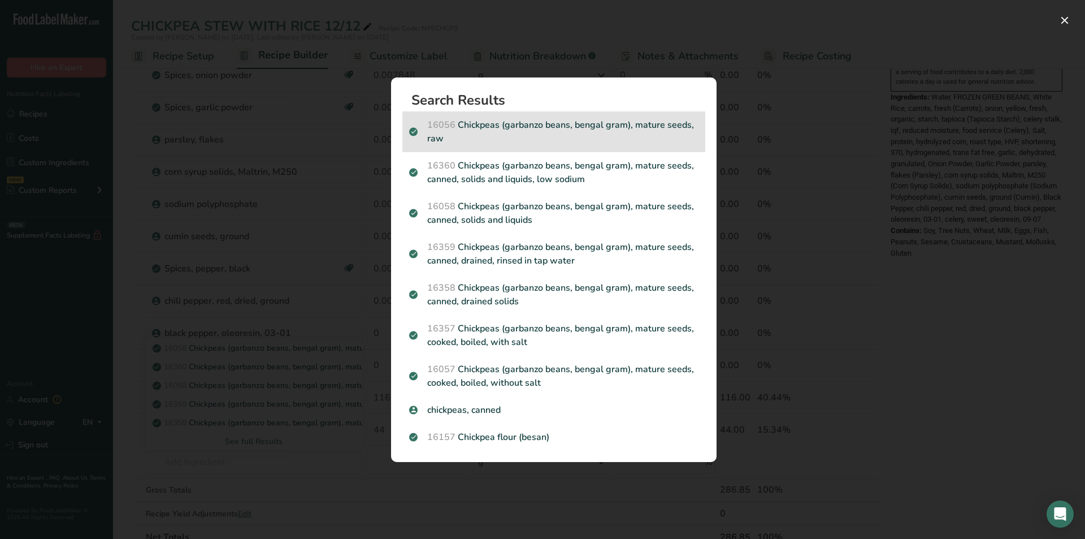
click at [583, 126] on p "16056 Chickpeas (garbanzo beans, bengal gram), mature seeds, raw" at bounding box center [553, 131] width 289 height 27
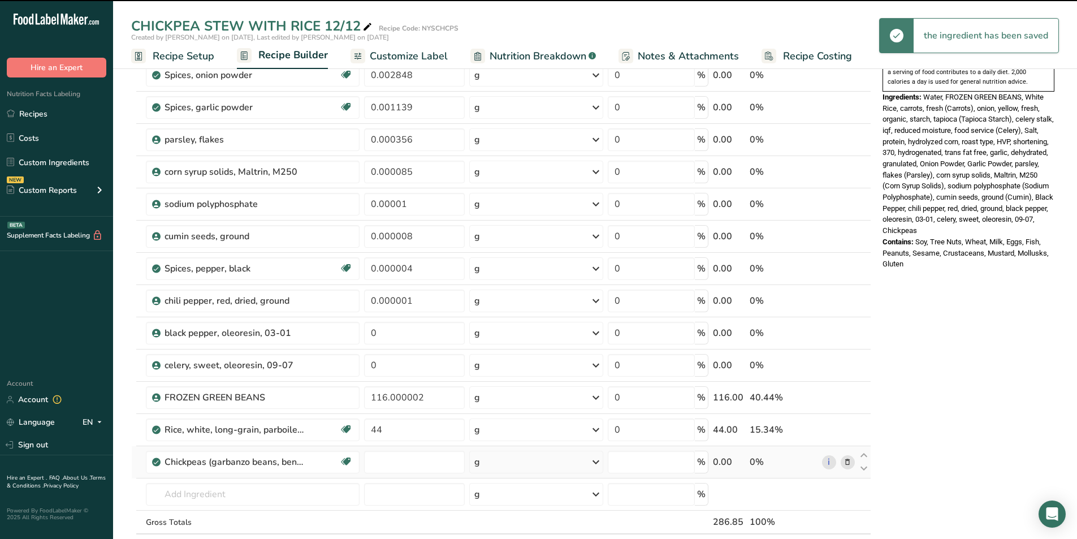
type input "0"
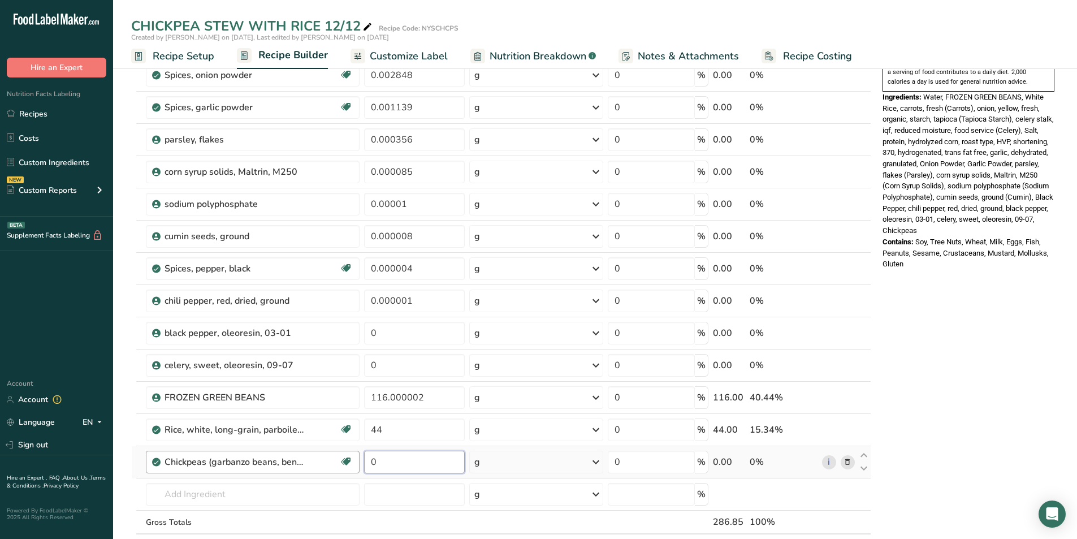
drag, startPoint x: 376, startPoint y: 462, endPoint x: 356, endPoint y: 453, distance: 22.3
click at [357, 453] on tr "Chickpeas (garbanzo beans, bengal gram), mature seeds, raw Plant-based Protein …" at bounding box center [501, 462] width 739 height 32
type input "14"
click at [406, 431] on div "Ingredient * Amount * Unit * Waste * .a-a{fill:#347362;}.b-a{fill:#fff;} Grams …" at bounding box center [501, 163] width 740 height 836
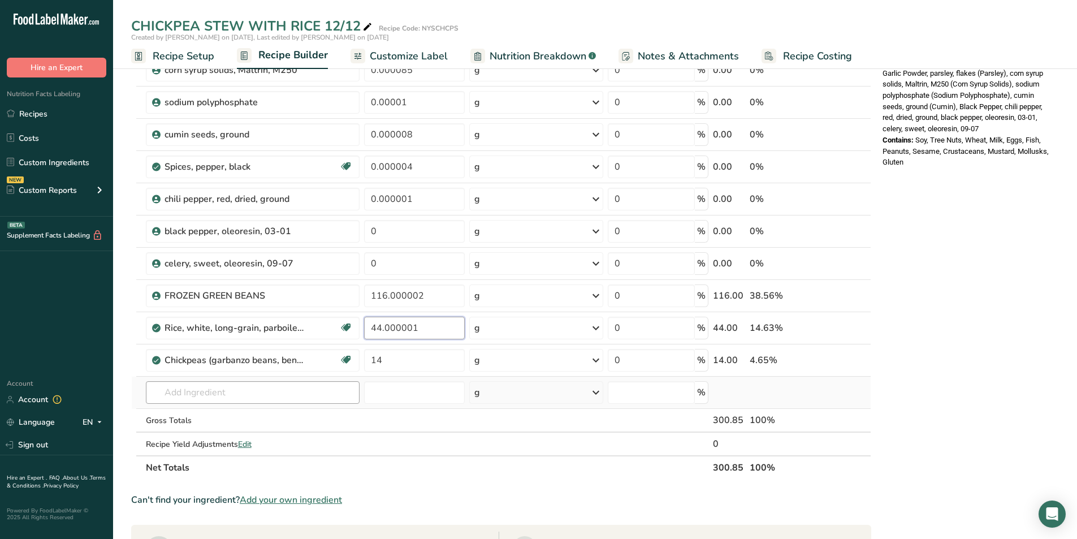
scroll to position [490, 0]
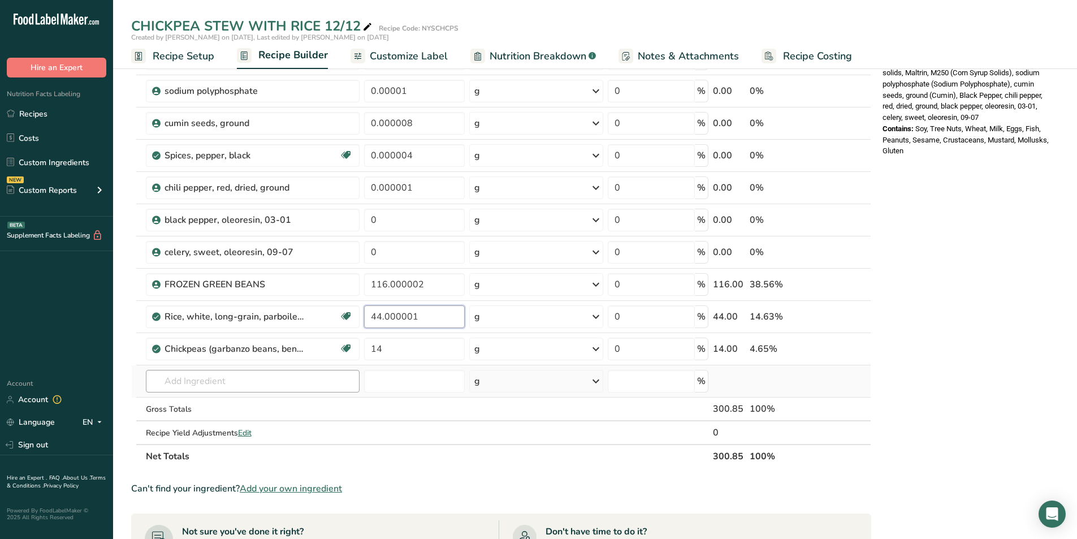
type input "44.000001"
click at [185, 385] on div "Ingredient * Amount * Unit * Waste * .a-a{fill:#347362;}.b-a{fill:#fff;} Grams …" at bounding box center [501, 50] width 740 height 836
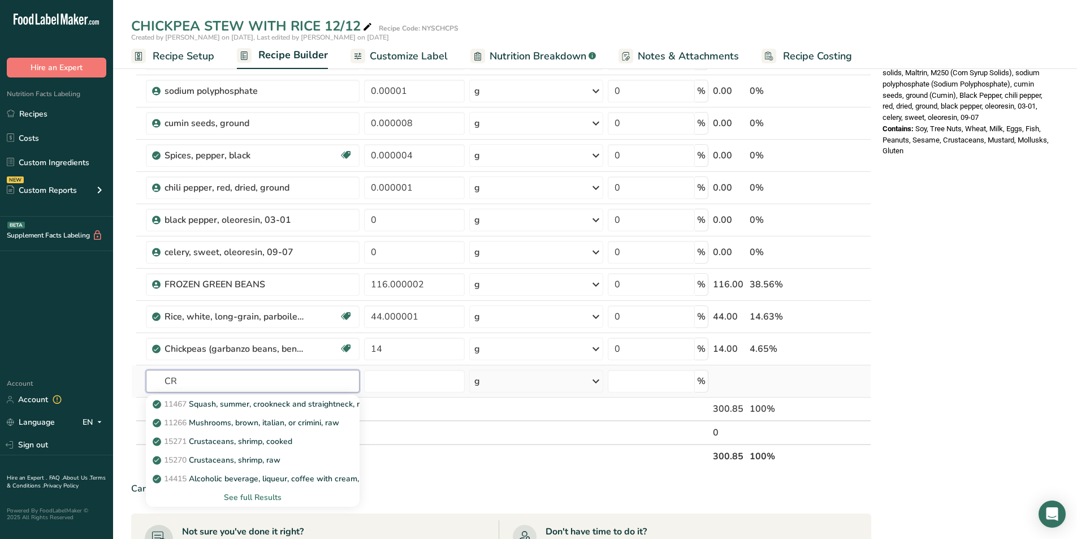
type input "C"
type input "TOMATO"
click at [224, 401] on p "11693 Tomatoes, crushed, canned" at bounding box center [221, 404] width 133 height 12
type input "Tomatoes, crushed, canned"
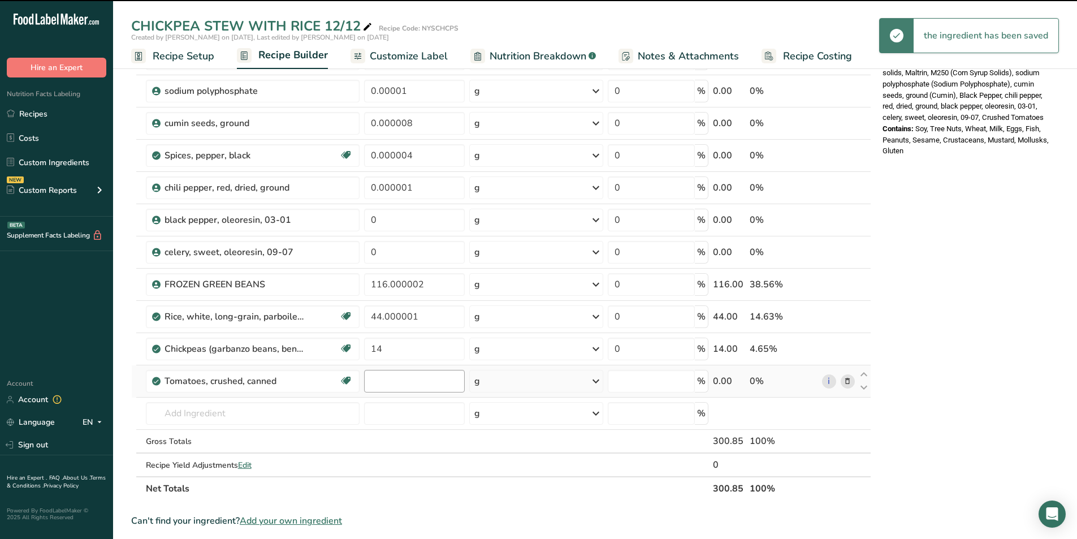
type input "0"
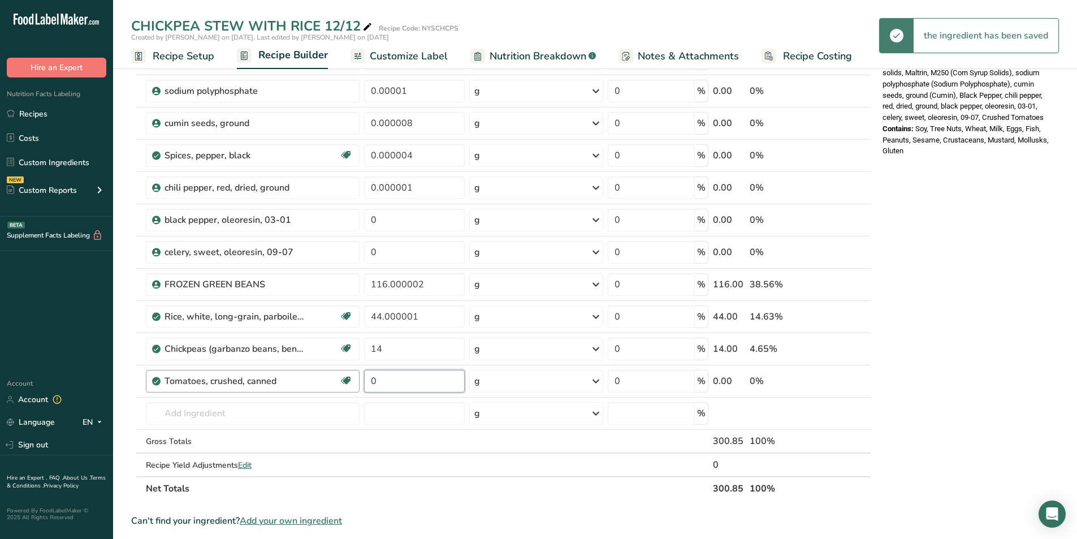
drag, startPoint x: 376, startPoint y: 378, endPoint x: 357, endPoint y: 375, distance: 19.5
click at [357, 375] on tr "Tomatoes, crushed, canned Source of Antioxidants Dairy free Gluten free Vegan V…" at bounding box center [501, 381] width 739 height 32
type input "14"
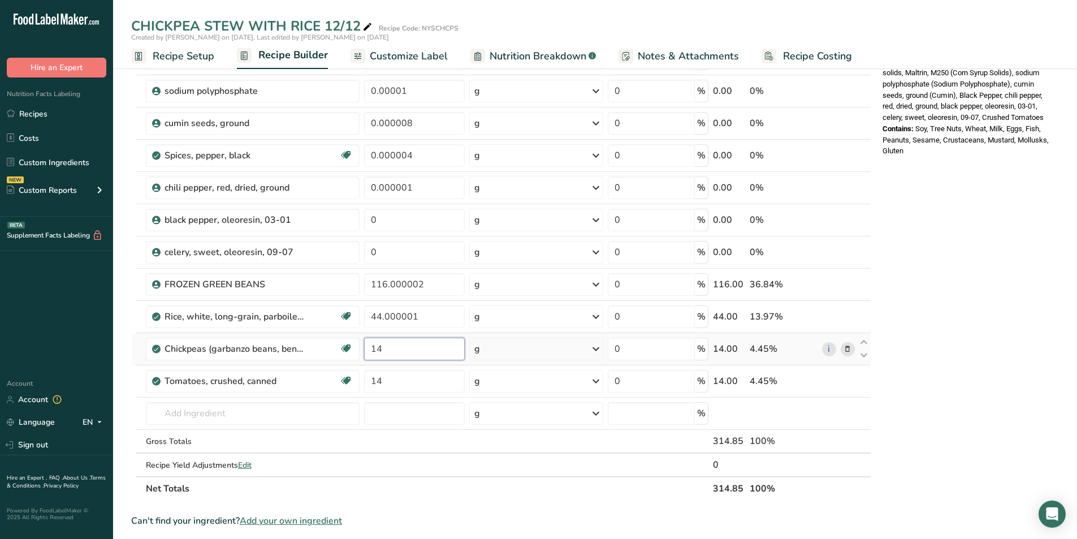
click at [431, 353] on div "Ingredient * Amount * Unit * Waste * .a-a{fill:#347362;}.b-a{fill:#fff;} Grams …" at bounding box center [501, 66] width 740 height 868
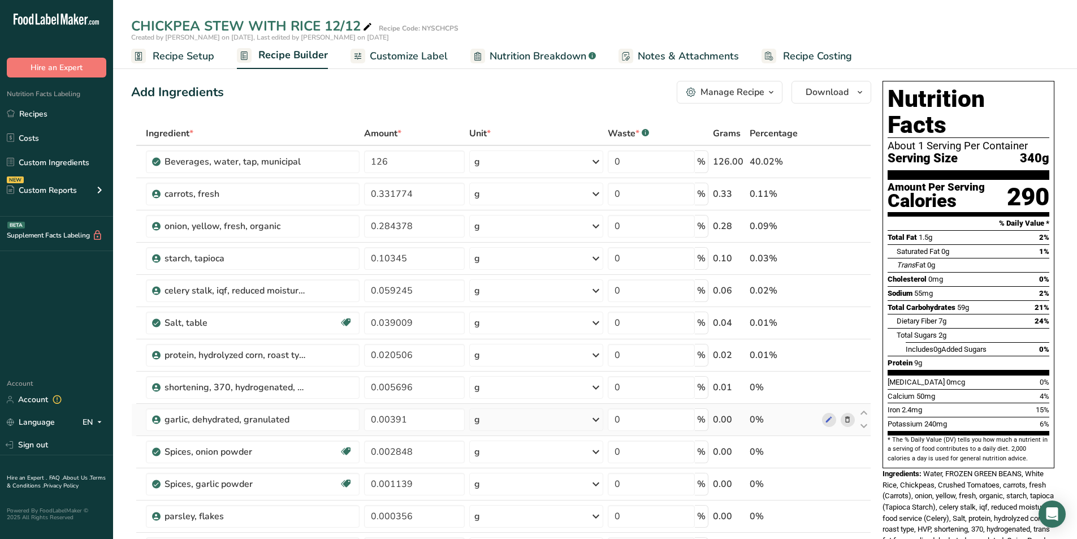
scroll to position [0, 0]
type input "14.000002"
click at [847, 190] on icon at bounding box center [847, 195] width 8 height 12
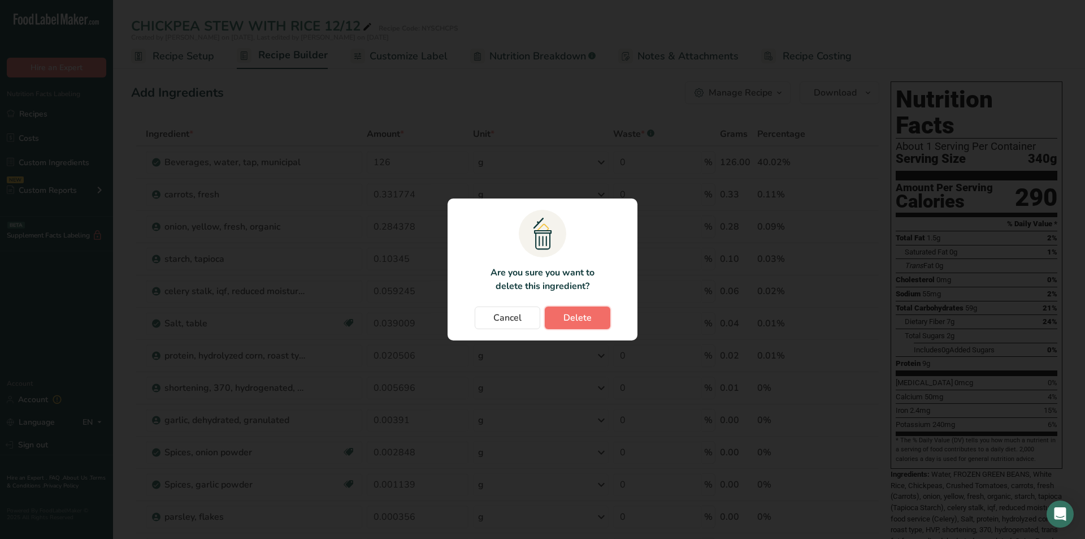
click at [576, 310] on button "Delete" at bounding box center [578, 317] width 66 height 23
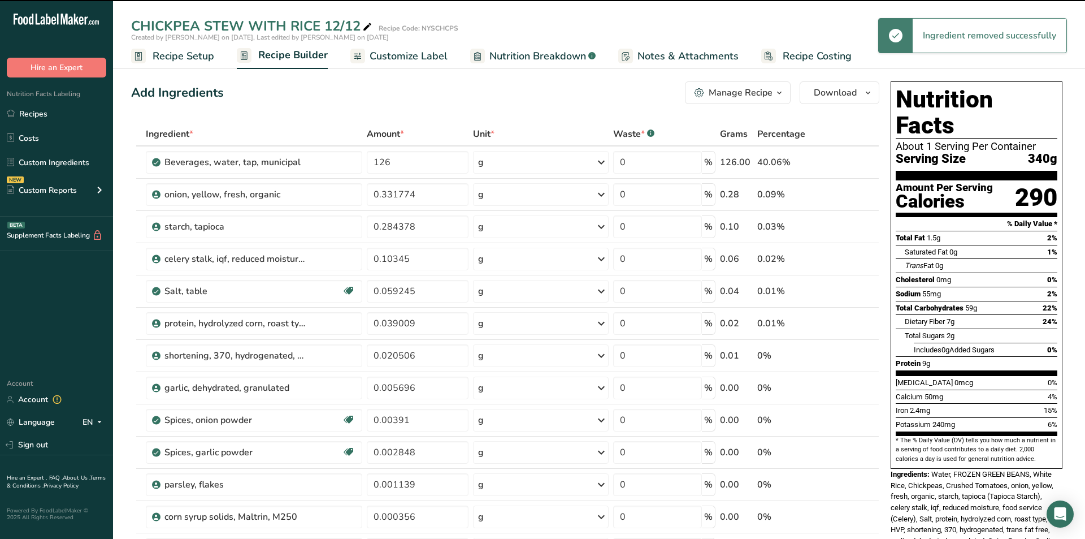
type input "0.284378"
type input "0.10345"
type input "0.059245"
type input "0.039009"
type input "0.020506"
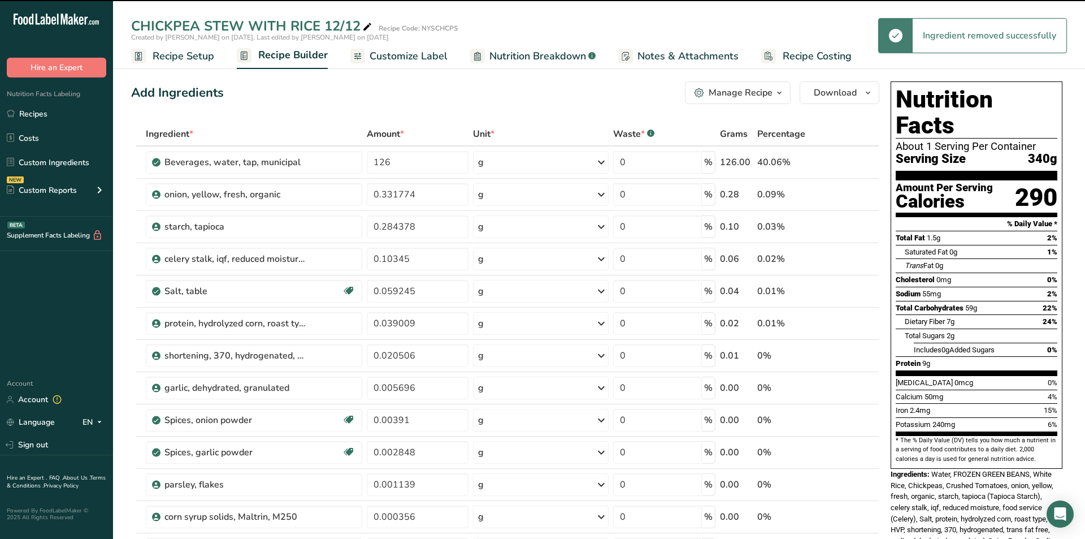
type input "0.005696"
type input "0.00391"
type input "0.002848"
type input "0.001139"
type input "0.000356"
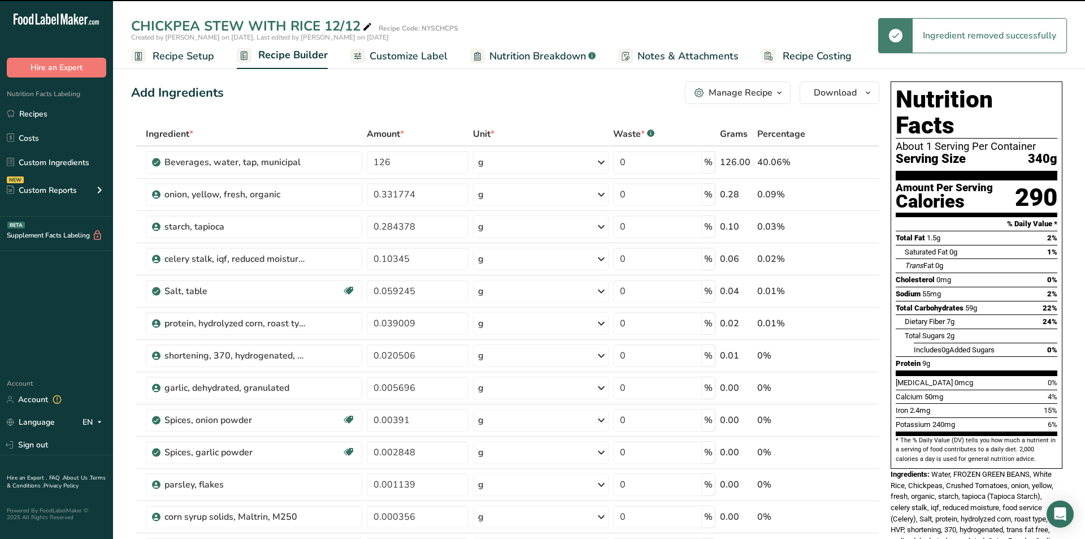
type input "0.000085"
type input "0.00001"
type input "0.000008"
type input "0.000004"
type input "0.000001"
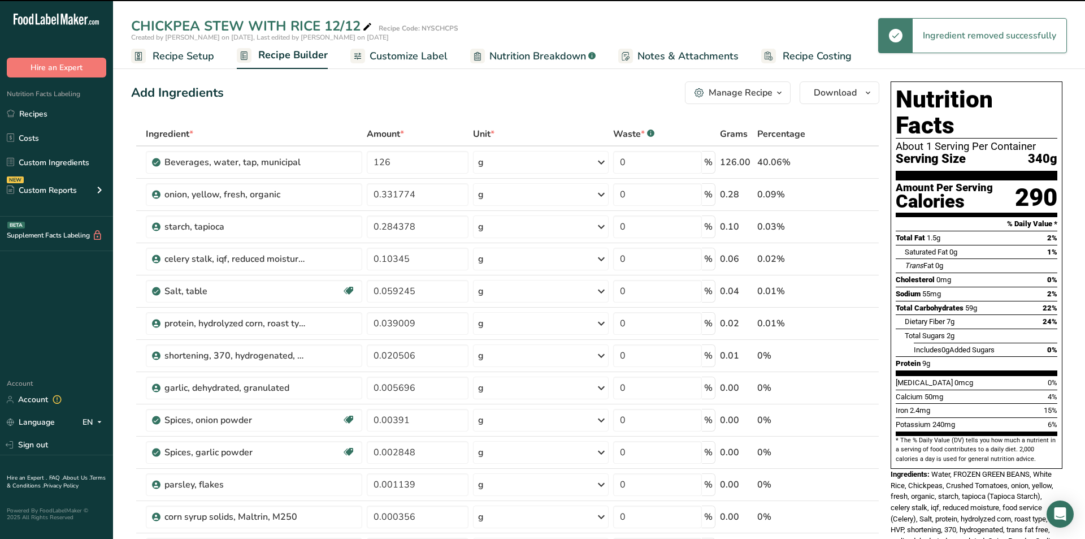
type input "0"
type input "116.000002"
type input "44.000001"
type input "14.000002"
type input "14"
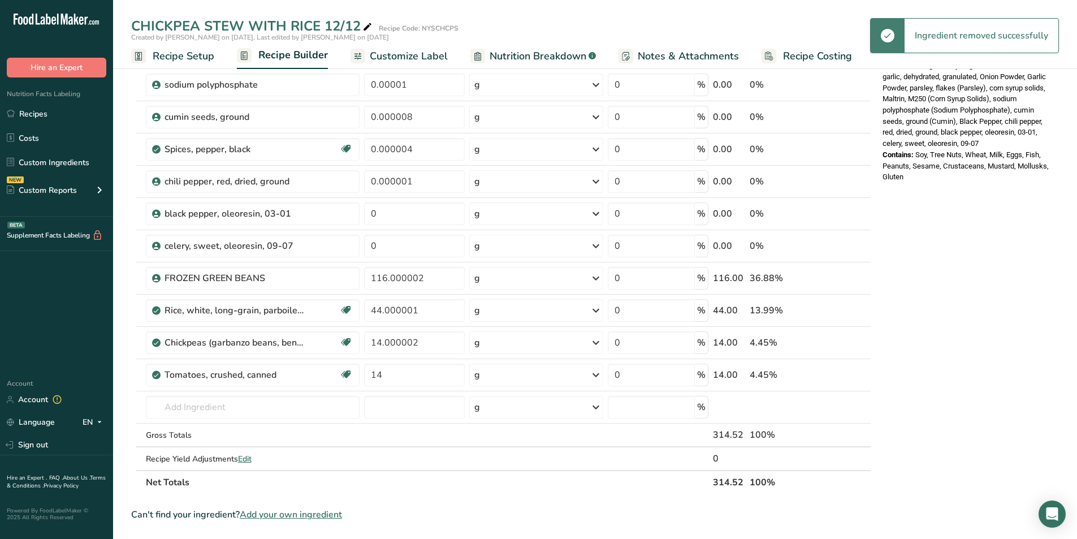
scroll to position [471, 0]
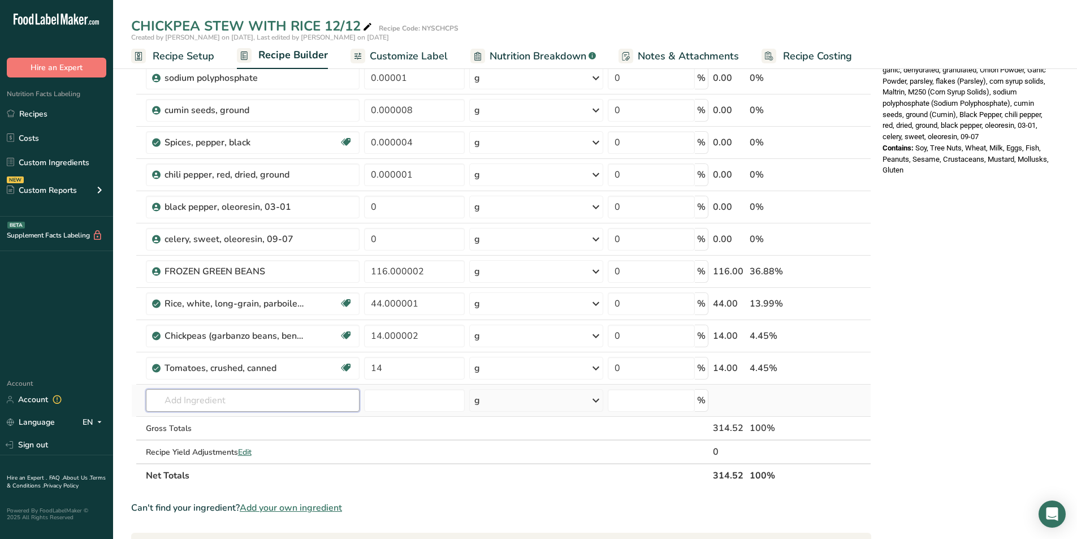
click at [189, 394] on input "text" at bounding box center [253, 400] width 214 height 23
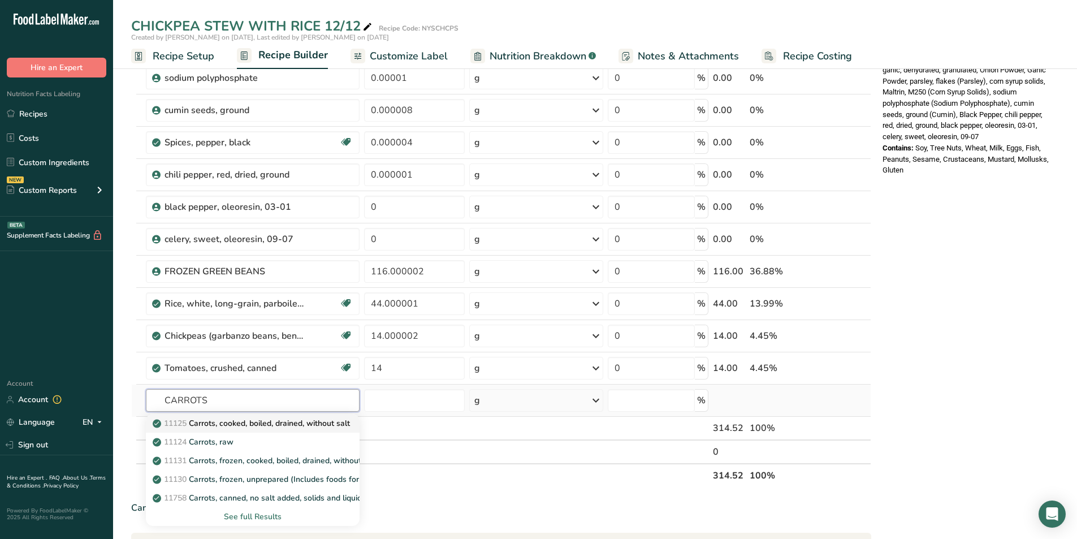
type input "CARROTS"
click at [222, 421] on p "11125 Carrots, cooked, boiled, drained, without salt" at bounding box center [252, 423] width 195 height 12
type input "Carrots, cooked, boiled, drained, without salt"
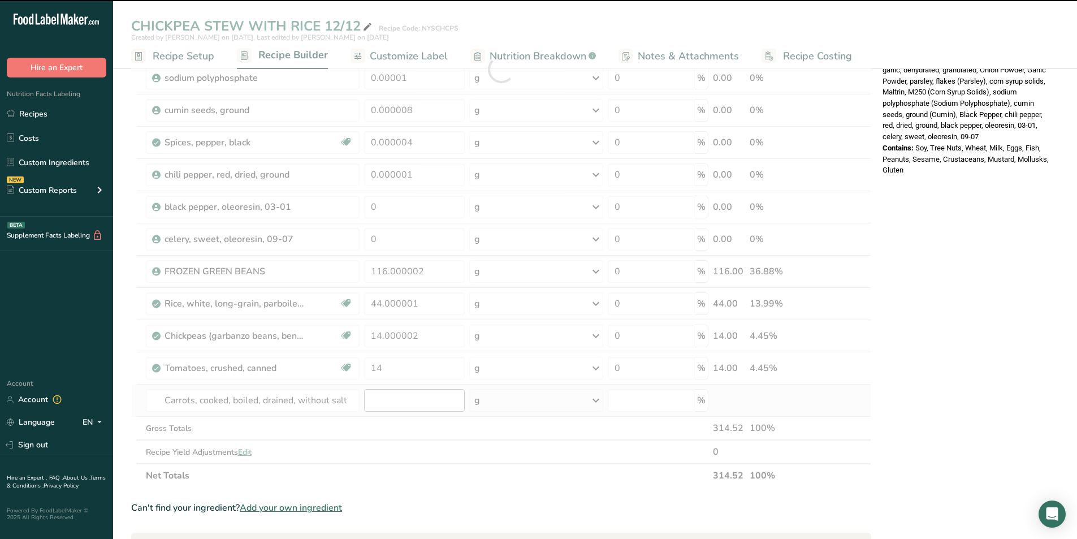
type input "0"
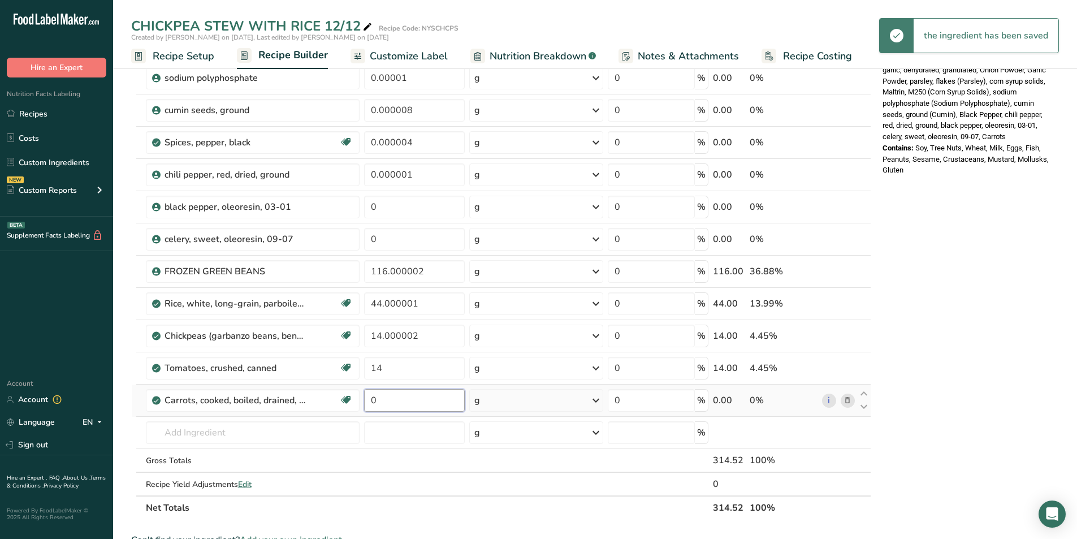
drag, startPoint x: 382, startPoint y: 398, endPoint x: 358, endPoint y: 386, distance: 26.5
click at [359, 386] on tr "Carrots, cooked, boiled, drained, without salt Dairy free Gluten free Vegan Veg…" at bounding box center [501, 400] width 739 height 32
type input "14"
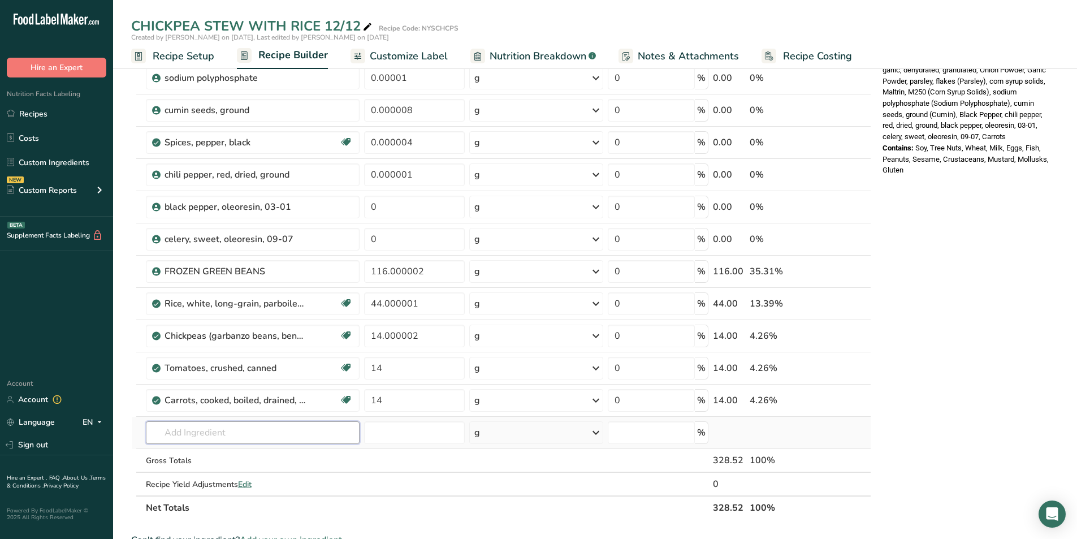
click at [228, 430] on div "Ingredient * Amount * Unit * Waste * .a-a{fill:#347362;}.b-a{fill:#fff;} Grams …" at bounding box center [501, 85] width 740 height 868
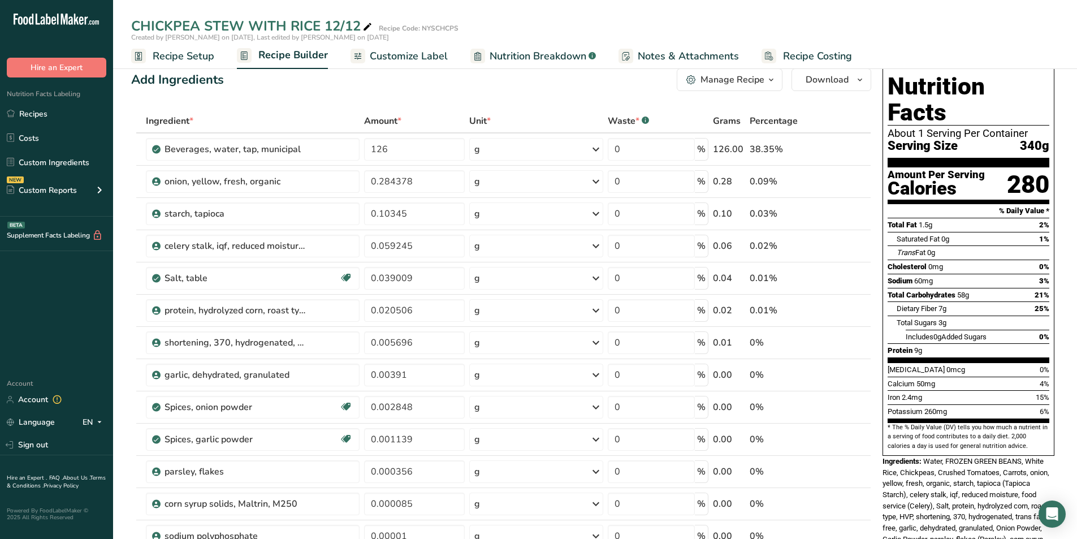
scroll to position [0, 0]
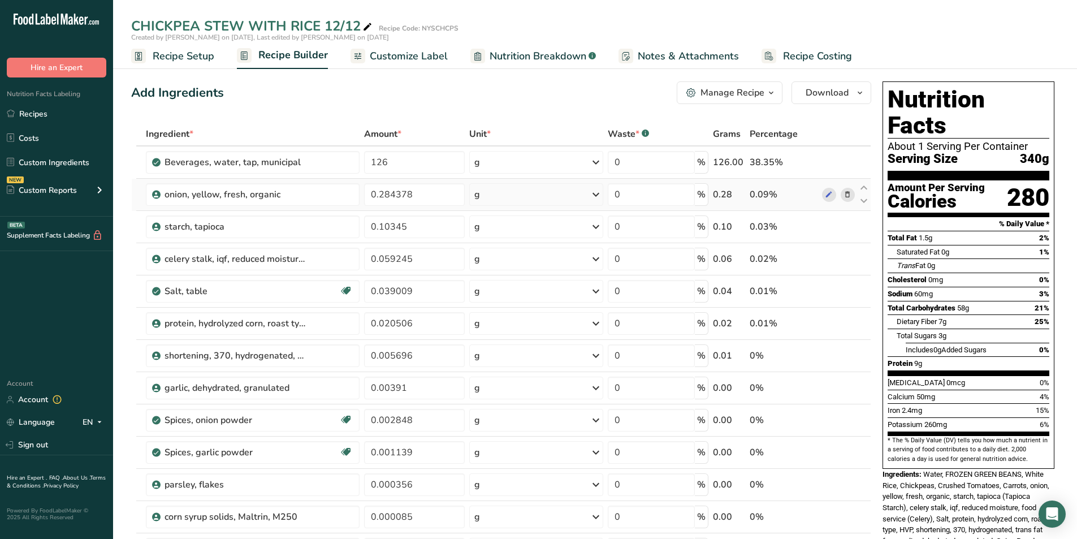
click at [846, 195] on icon at bounding box center [847, 195] width 8 height 12
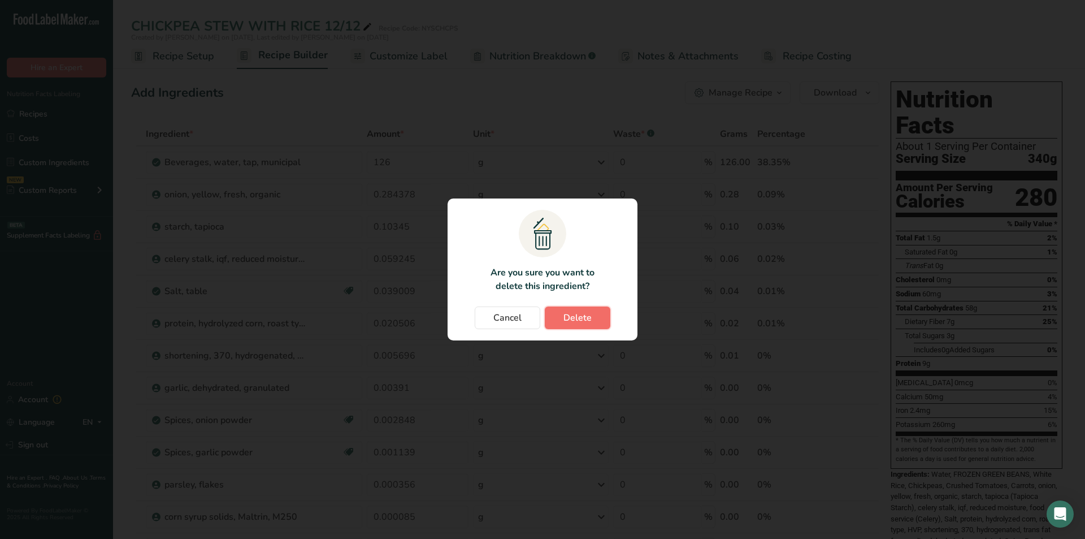
click at [593, 318] on button "Delete" at bounding box center [578, 317] width 66 height 23
type input "0.10345"
type input "0.059245"
type input "0.039009"
type input "0.020506"
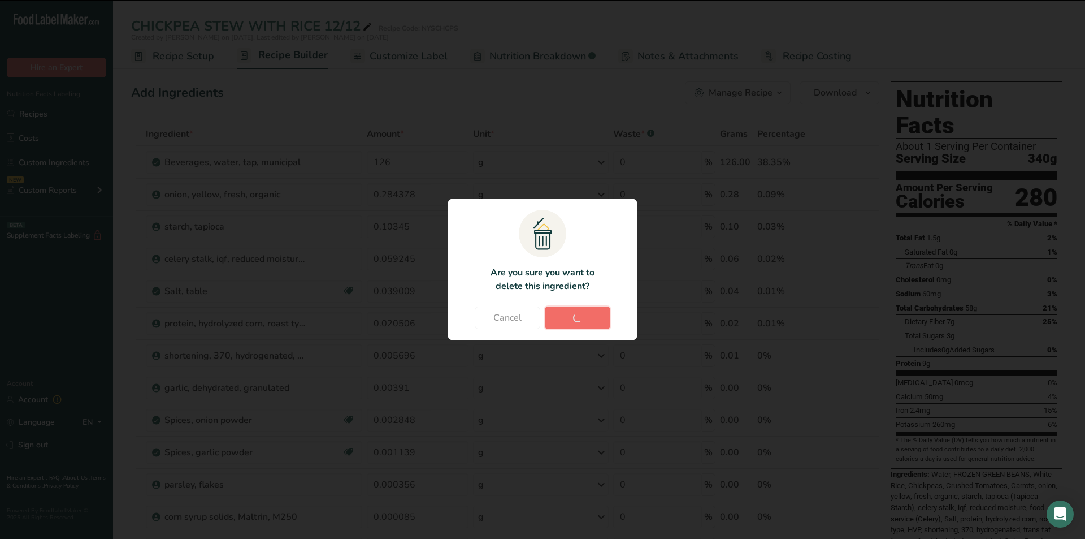
type input "0.005696"
type input "0.00391"
type input "0.002848"
type input "0.001139"
type input "0.000356"
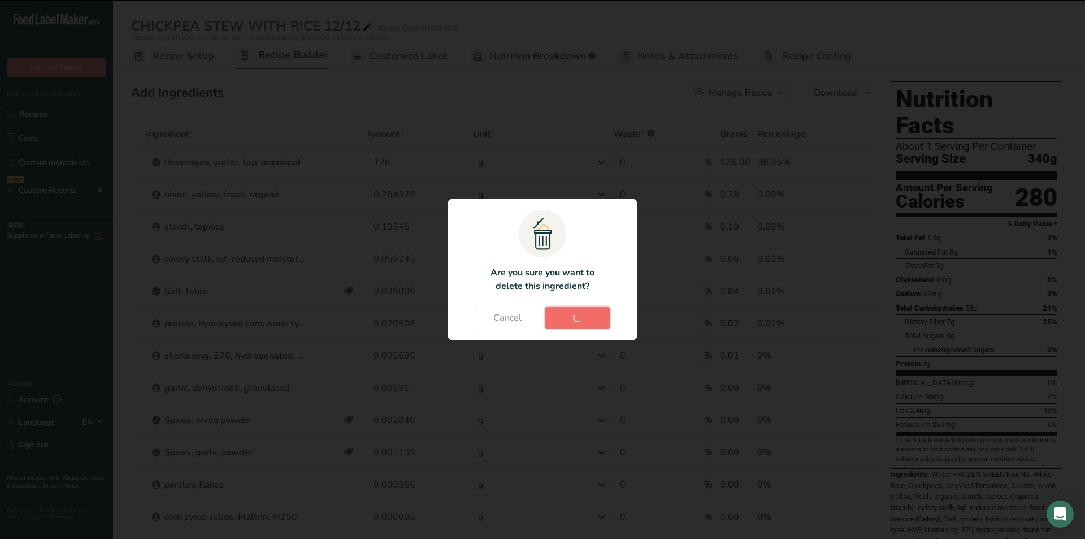
type input "0.000085"
type input "0.00001"
type input "0.000008"
type input "0.000004"
type input "0.000001"
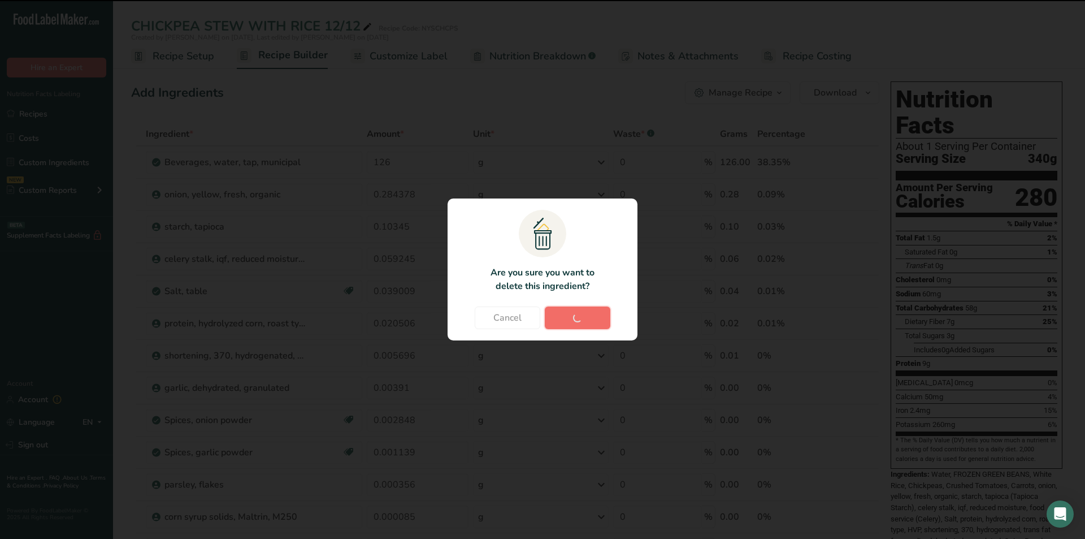
type input "0"
type input "116.000002"
type input "44.000001"
type input "14.000002"
type input "14"
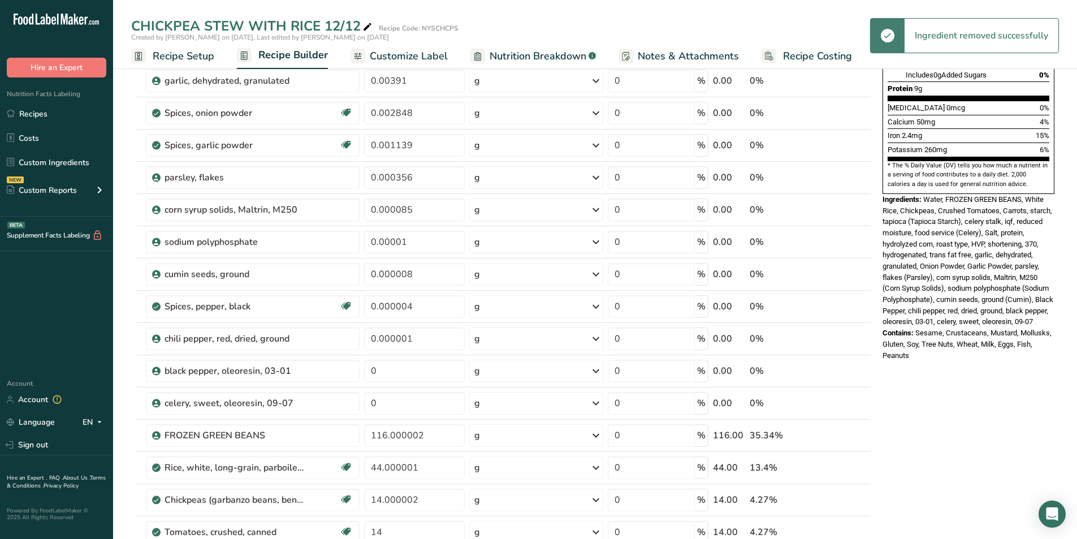
scroll to position [565, 0]
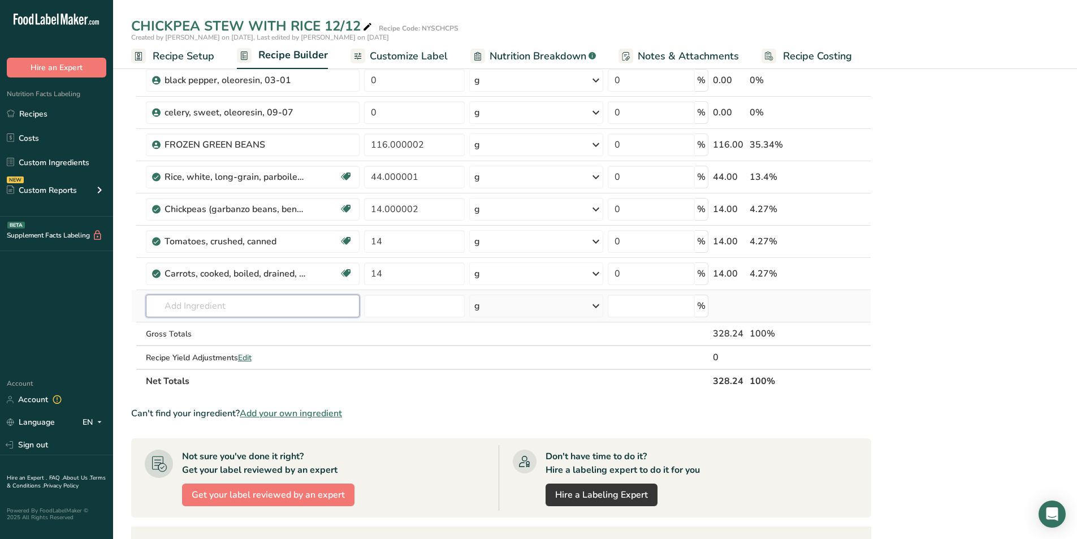
click at [232, 307] on input "text" at bounding box center [253, 305] width 214 height 23
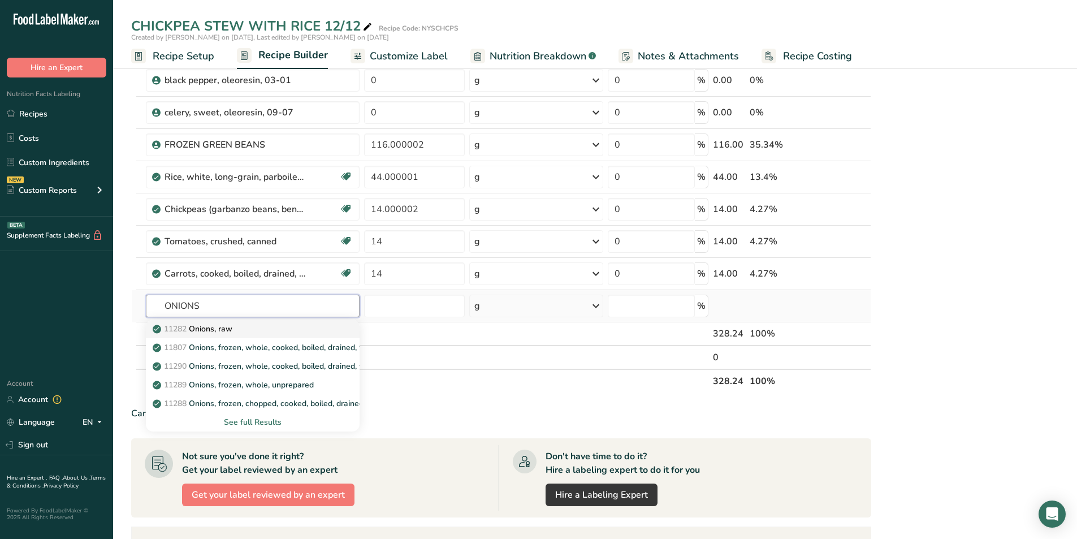
type input "ONIONS"
click at [219, 333] on p "11282 Onions, raw" at bounding box center [193, 329] width 77 height 12
type input "Onions, raw"
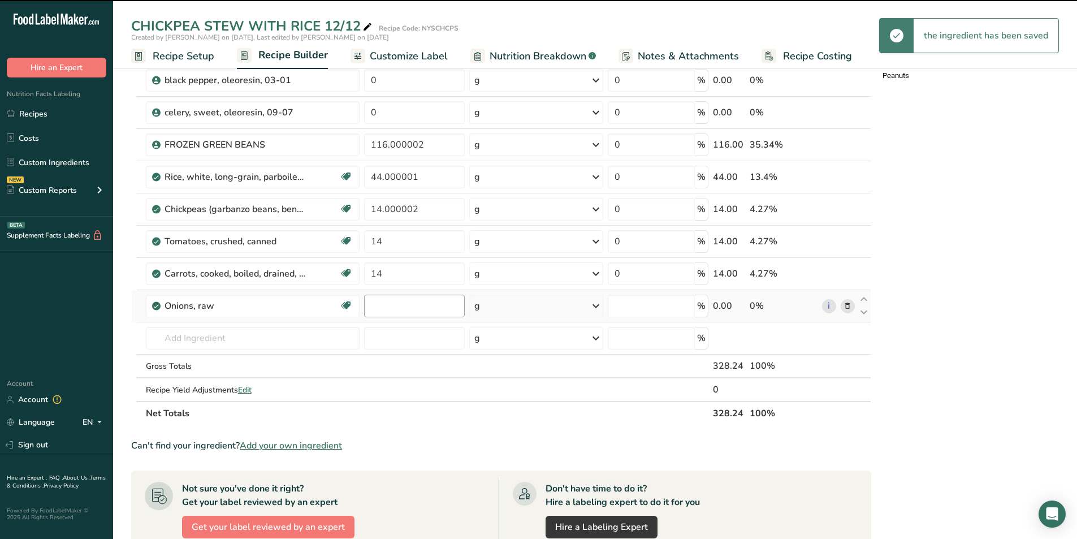
type input "0"
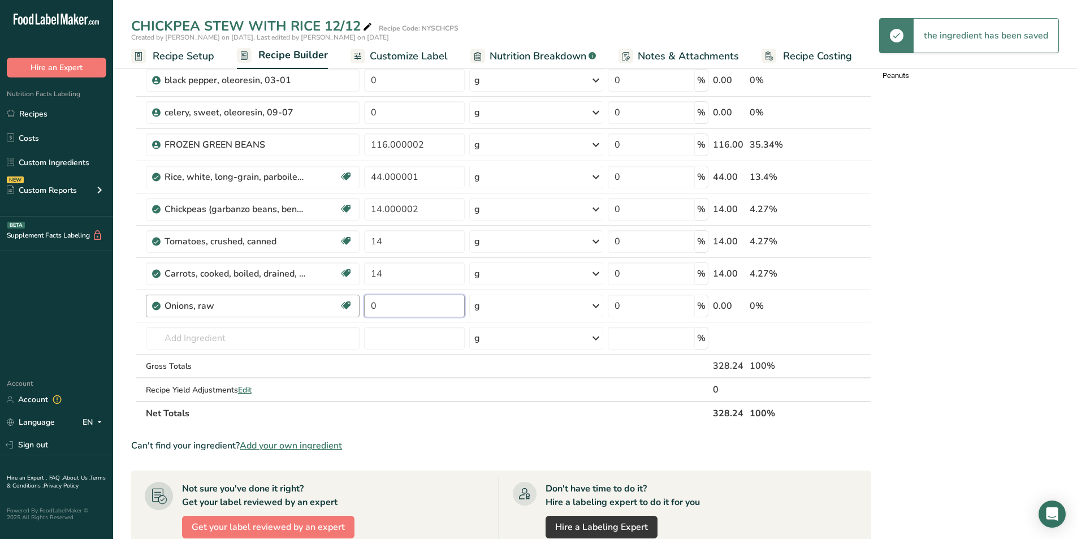
drag, startPoint x: 382, startPoint y: 305, endPoint x: 345, endPoint y: 296, distance: 37.8
click at [345, 296] on tr "Onions, raw Source of Antioxidants [MEDICAL_DATA] Effect Dairy free Gluten free…" at bounding box center [501, 306] width 739 height 32
type input "10"
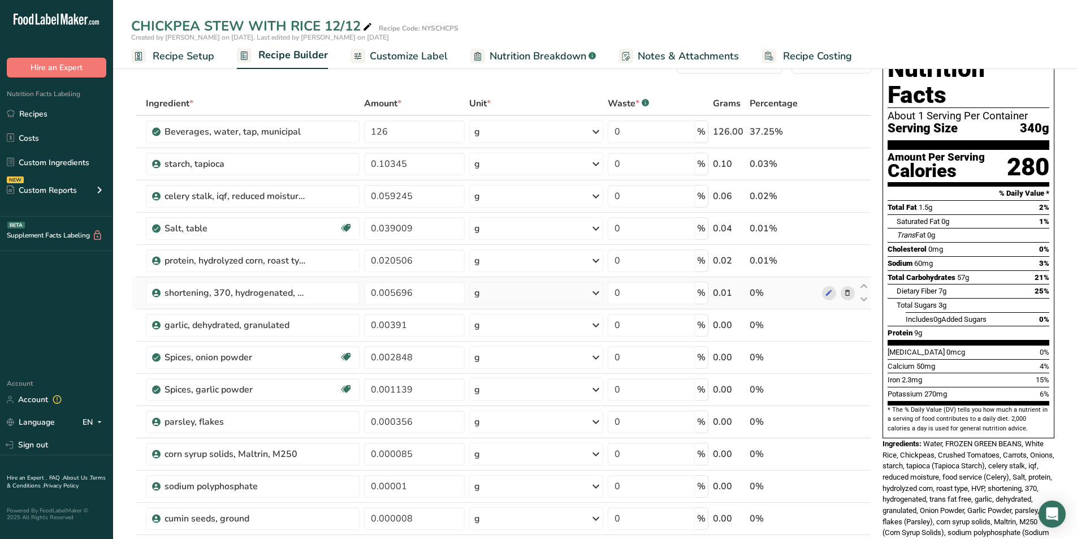
scroll to position [0, 0]
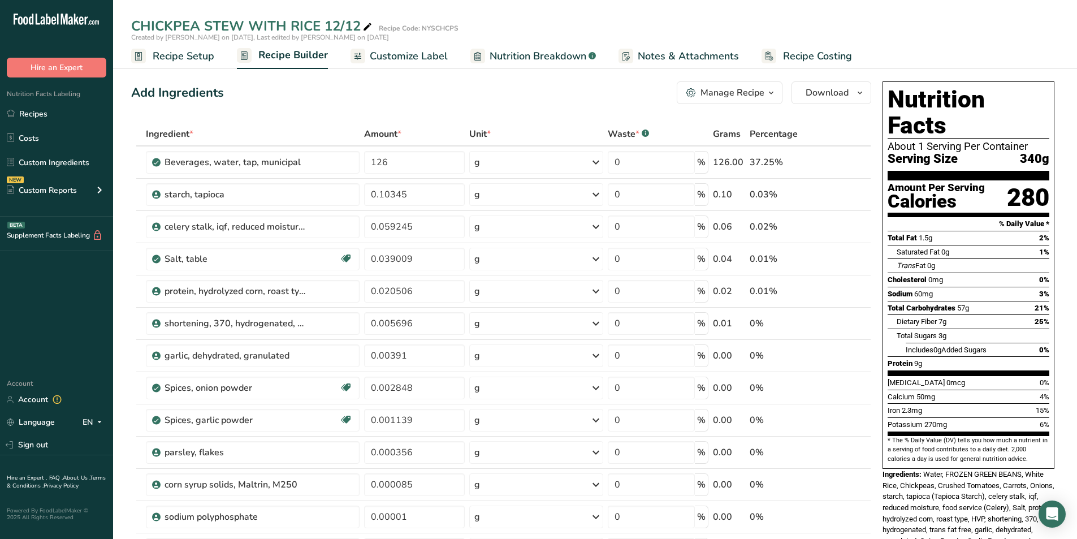
click at [420, 57] on span "Customize Label" at bounding box center [409, 56] width 78 height 15
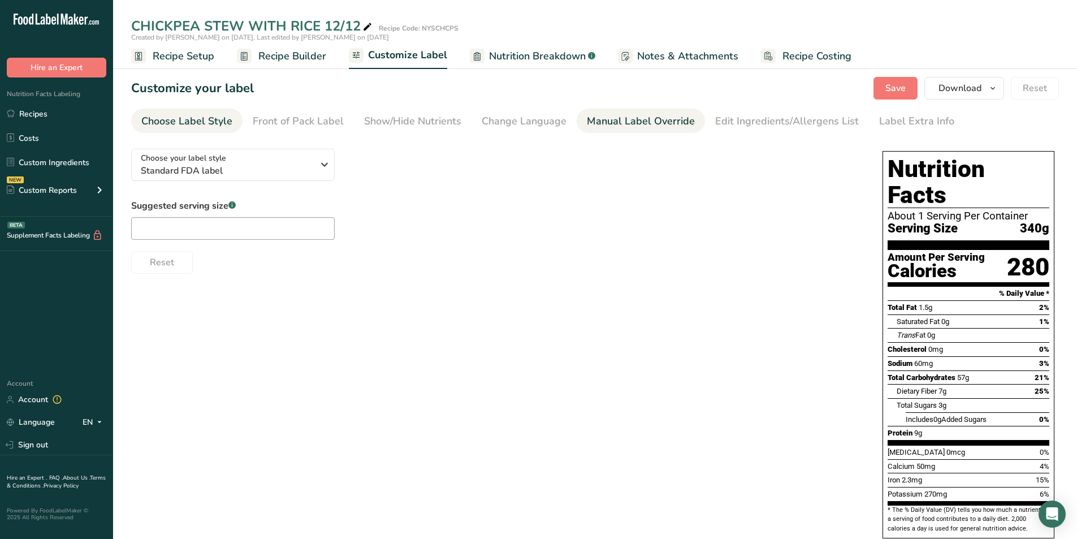
click at [597, 122] on div "Manual Label Override" at bounding box center [641, 121] width 108 height 15
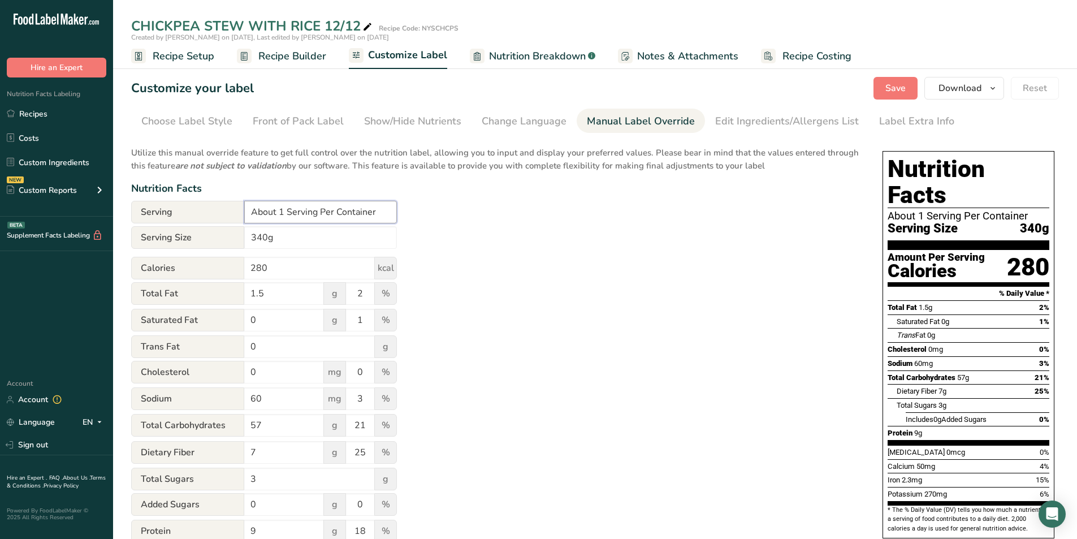
drag, startPoint x: 278, startPoint y: 209, endPoint x: 288, endPoint y: 211, distance: 10.6
click at [279, 209] on input "About 1 Serving Per Container" at bounding box center [320, 212] width 153 height 23
type input "1 Serving Per Container"
click at [249, 237] on input "340g" at bounding box center [320, 237] width 153 height 23
type input "12 oz. (340g)"
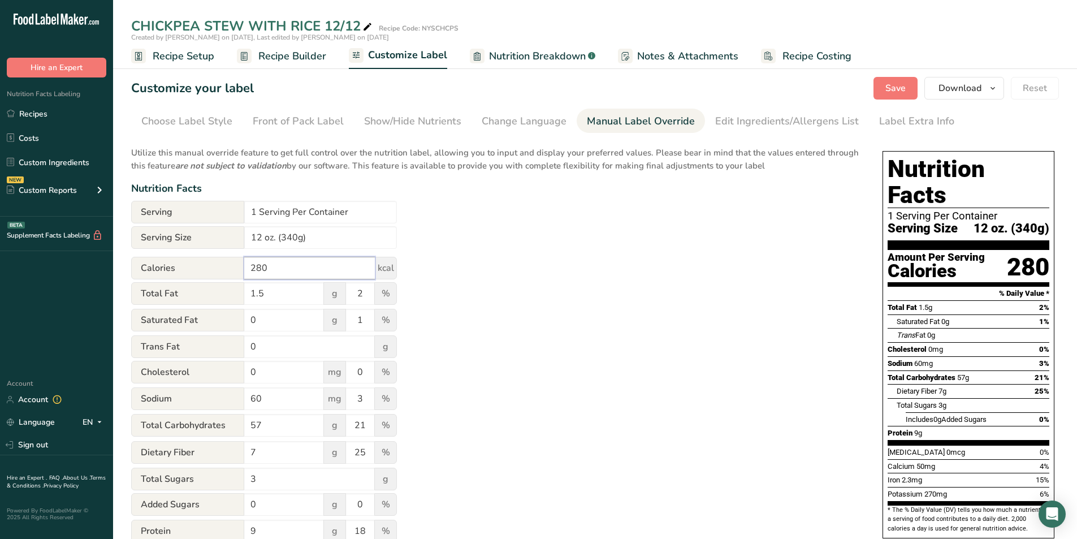
drag, startPoint x: 274, startPoint y: 269, endPoint x: 218, endPoint y: 265, distance: 56.1
click at [222, 267] on div "Calories 280 kcal" at bounding box center [264, 268] width 266 height 23
type input "300"
click at [895, 85] on span "Save" at bounding box center [895, 88] width 20 height 14
click at [261, 55] on span "Recipe Builder" at bounding box center [292, 56] width 68 height 15
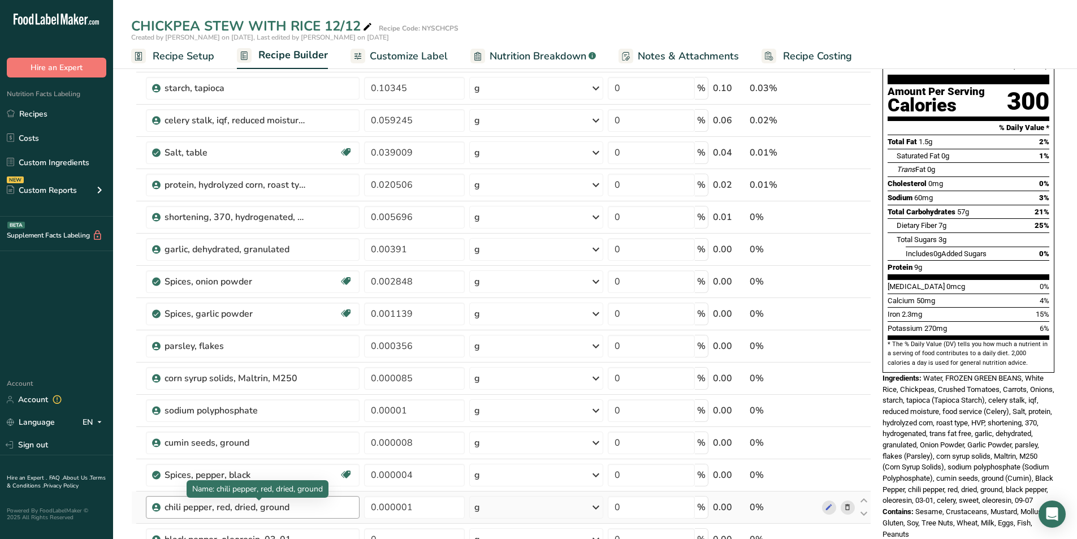
scroll to position [94, 0]
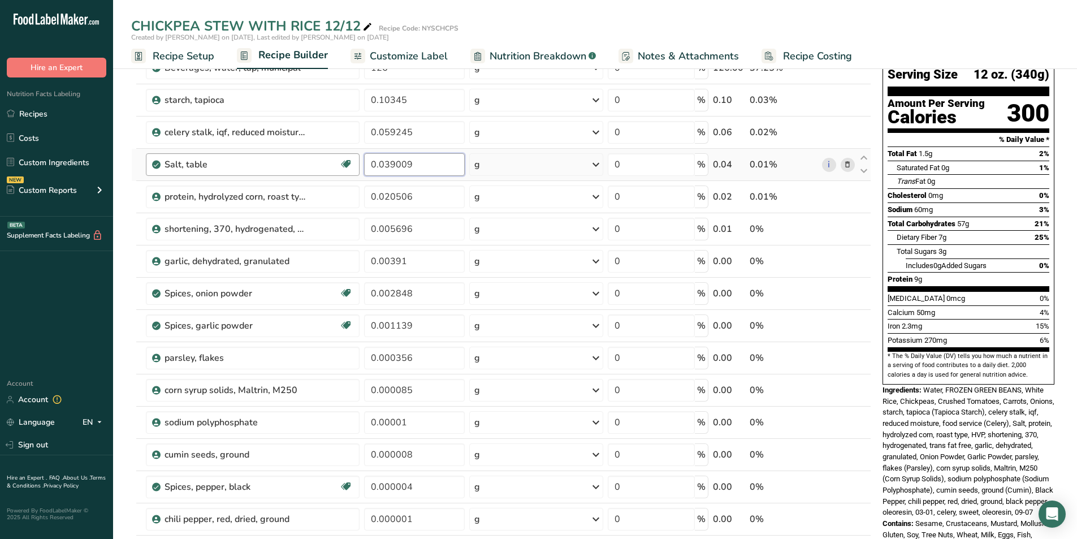
drag, startPoint x: 418, startPoint y: 159, endPoint x: 322, endPoint y: 161, distance: 95.5
click at [322, 161] on tr "Salt, table Dairy free Gluten free Vegan Vegetarian Soy free 0.039009 g Portion…" at bounding box center [501, 165] width 739 height 32
type input "1.36"
click at [419, 193] on div "Ingredient * Amount * Unit * Waste * .a-a{fill:#347362;}.b-a{fill:#fff;} Grams …" at bounding box center [501, 462] width 740 height 868
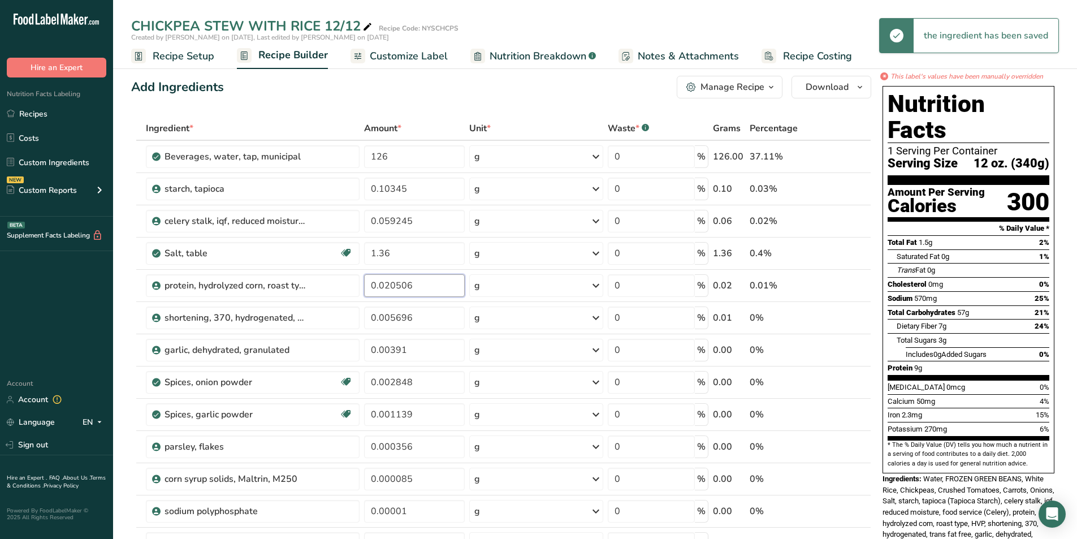
scroll to position [0, 0]
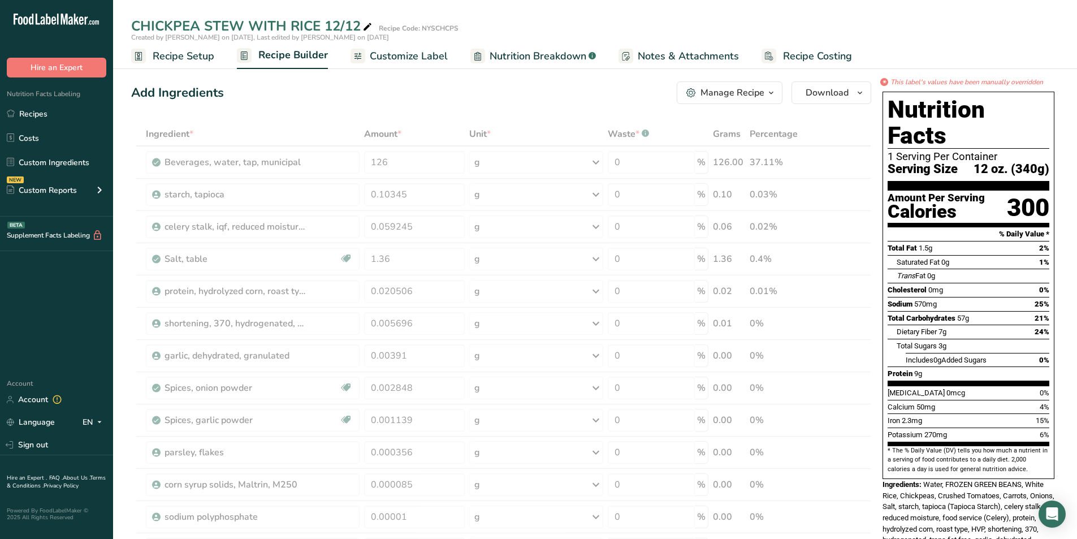
click at [425, 56] on span "Customize Label" at bounding box center [409, 56] width 78 height 15
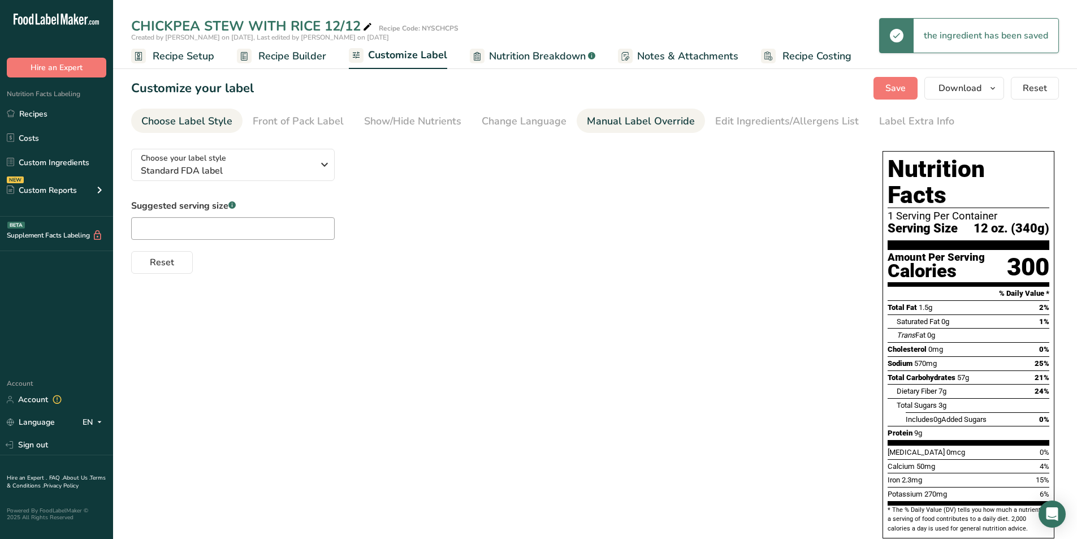
click at [605, 120] on div "Manual Label Override" at bounding box center [641, 121] width 108 height 15
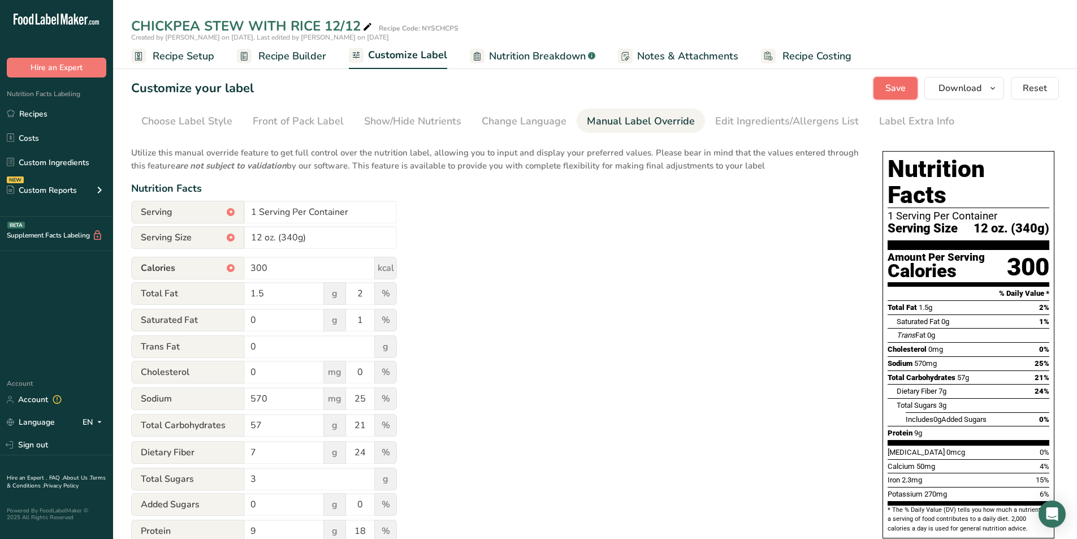
click at [891, 85] on span "Save" at bounding box center [895, 88] width 20 height 14
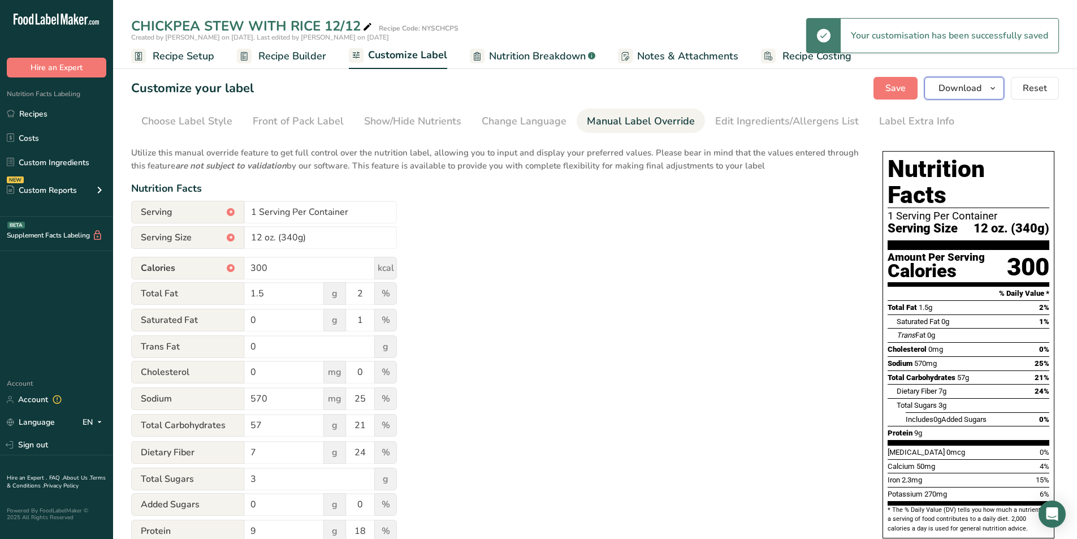
click at [992, 88] on icon "button" at bounding box center [992, 88] width 9 height 14
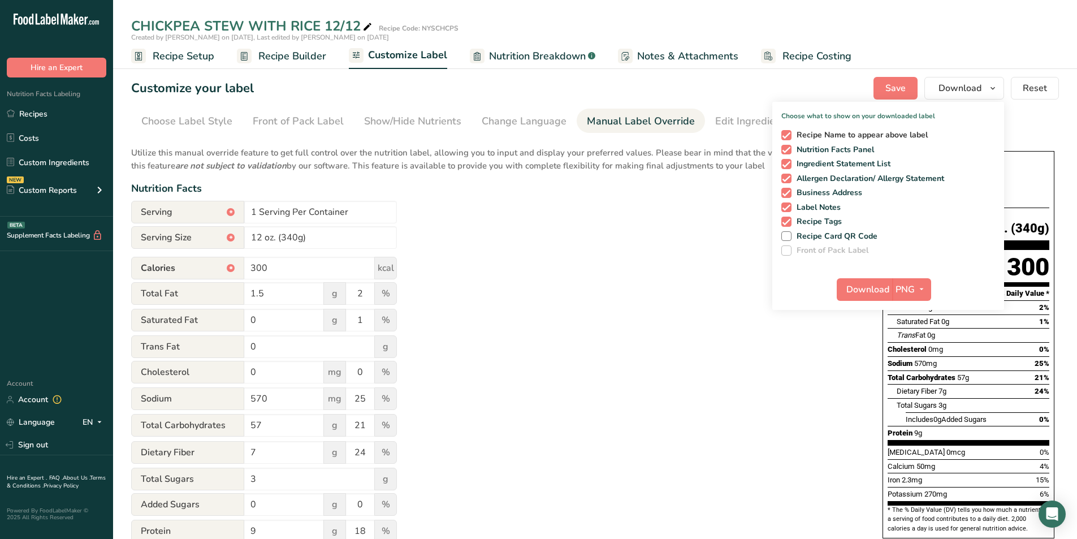
click at [784, 133] on span at bounding box center [786, 135] width 10 height 10
click at [784, 133] on input "Recipe Name to appear above label" at bounding box center [784, 134] width 7 height 7
checkbox input "false"
click at [784, 162] on span at bounding box center [786, 164] width 10 height 10
click at [784, 162] on input "Ingredient Statement List" at bounding box center [784, 163] width 7 height 7
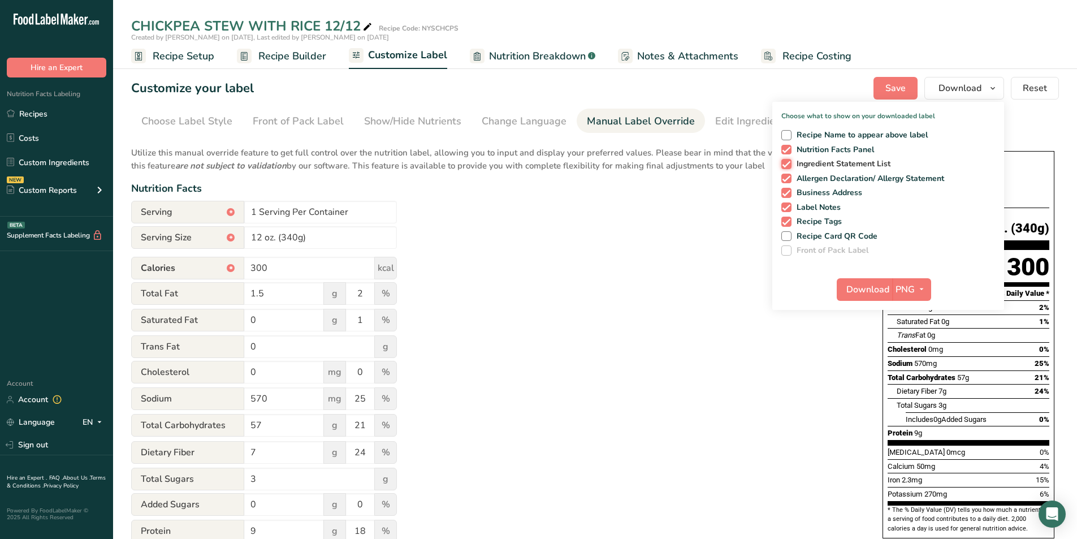
checkbox input "false"
click at [786, 176] on span at bounding box center [786, 179] width 10 height 10
click at [786, 176] on input "Allergen Declaration/ Allergy Statement" at bounding box center [784, 178] width 7 height 7
checkbox input "false"
click at [787, 192] on span at bounding box center [786, 193] width 10 height 10
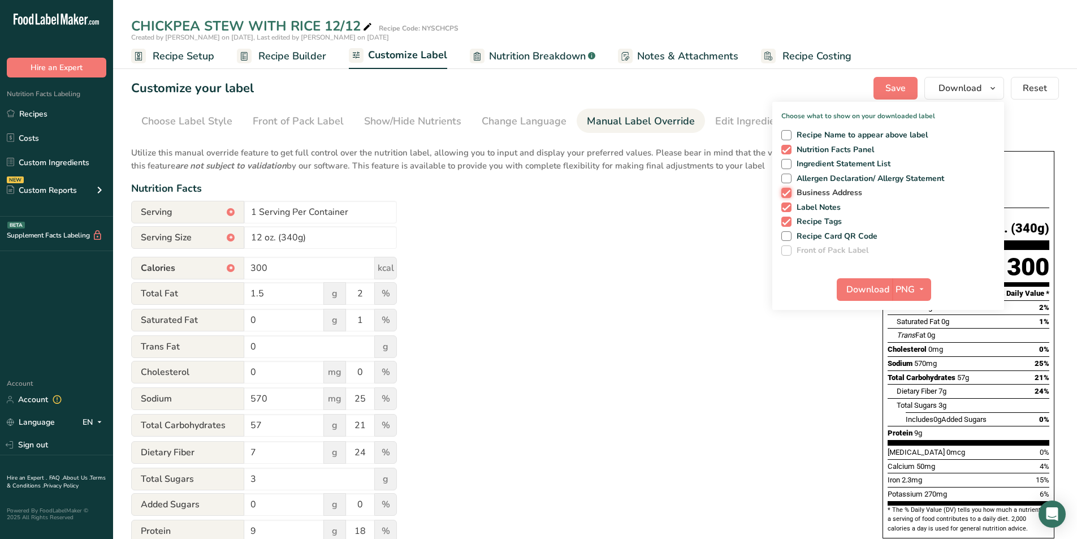
click at [787, 192] on input "Business Address" at bounding box center [784, 192] width 7 height 7
checkbox input "false"
click at [787, 209] on span at bounding box center [786, 207] width 10 height 10
click at [787, 209] on input "Label Notes" at bounding box center [784, 206] width 7 height 7
checkbox input "false"
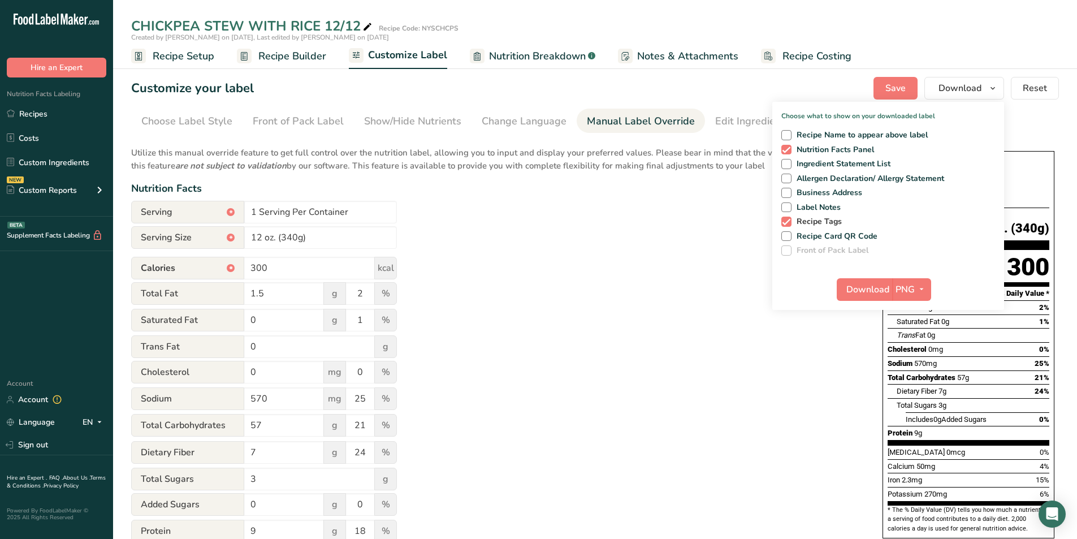
click at [786, 223] on span at bounding box center [786, 221] width 10 height 10
click at [786, 223] on input "Recipe Tags" at bounding box center [784, 221] width 7 height 7
checkbox input "false"
click at [884, 287] on span "Download" at bounding box center [867, 290] width 43 height 14
click at [658, 268] on div "Utilize this manual override feature to get full control over the nutrition lab…" at bounding box center [495, 410] width 729 height 541
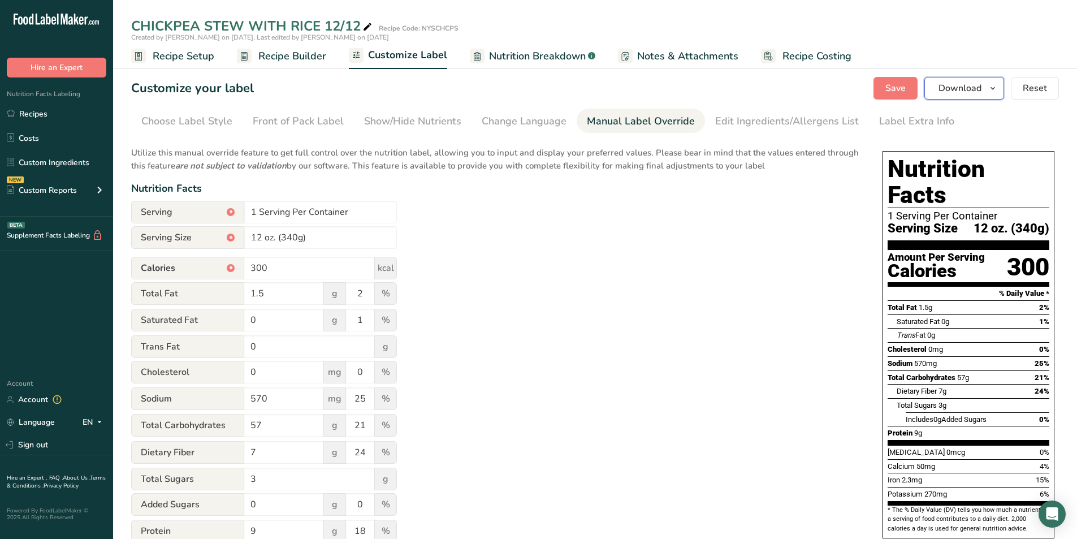
click at [974, 90] on span "Download" at bounding box center [959, 88] width 43 height 14
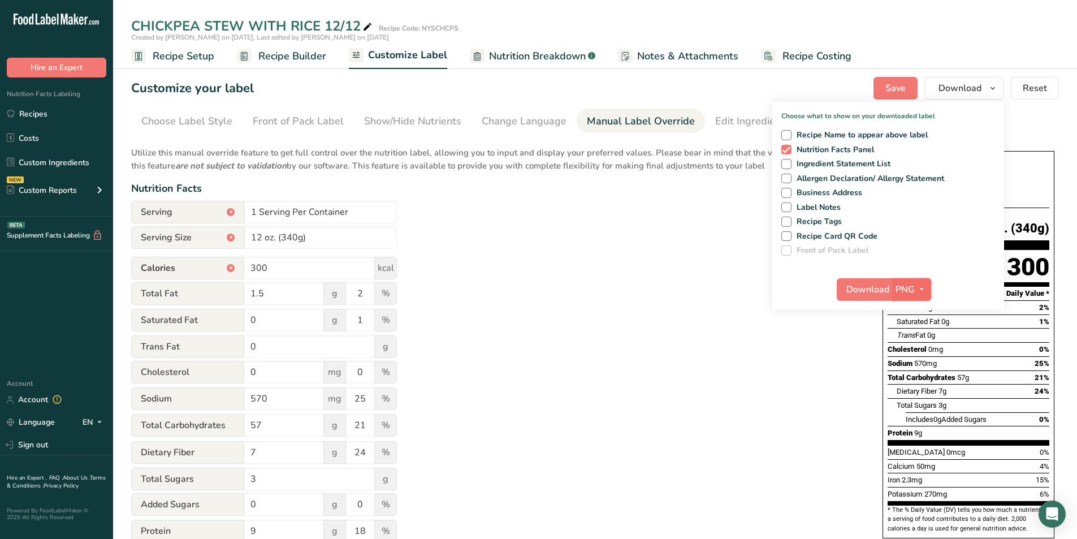
click at [925, 289] on icon "button" at bounding box center [921, 289] width 9 height 14
click at [908, 366] on link "PDF" at bounding box center [913, 368] width 36 height 19
click at [886, 293] on span "Download" at bounding box center [868, 290] width 43 height 14
drag, startPoint x: 583, startPoint y: 236, endPoint x: 590, endPoint y: 228, distance: 11.2
click at [583, 236] on div "Utilize this manual override feature to get full control over the nutrition lab…" at bounding box center [495, 410] width 729 height 541
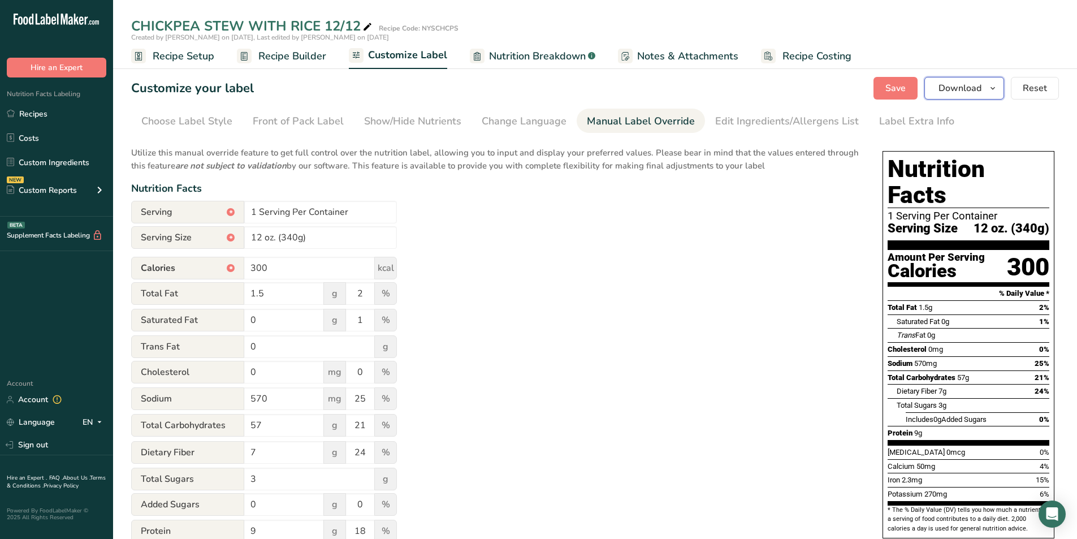
click at [992, 89] on icon "button" at bounding box center [992, 88] width 9 height 14
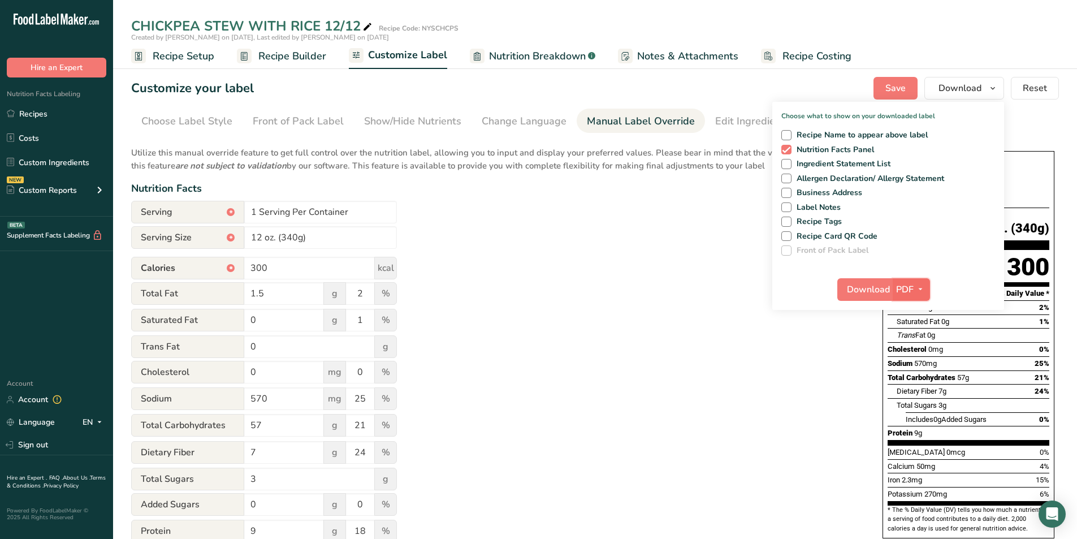
click at [922, 289] on icon "button" at bounding box center [920, 289] width 9 height 14
click at [913, 313] on link "PNG" at bounding box center [912, 312] width 36 height 19
click at [886, 284] on span "Download" at bounding box center [867, 290] width 43 height 14
